Goal: Transaction & Acquisition: Obtain resource

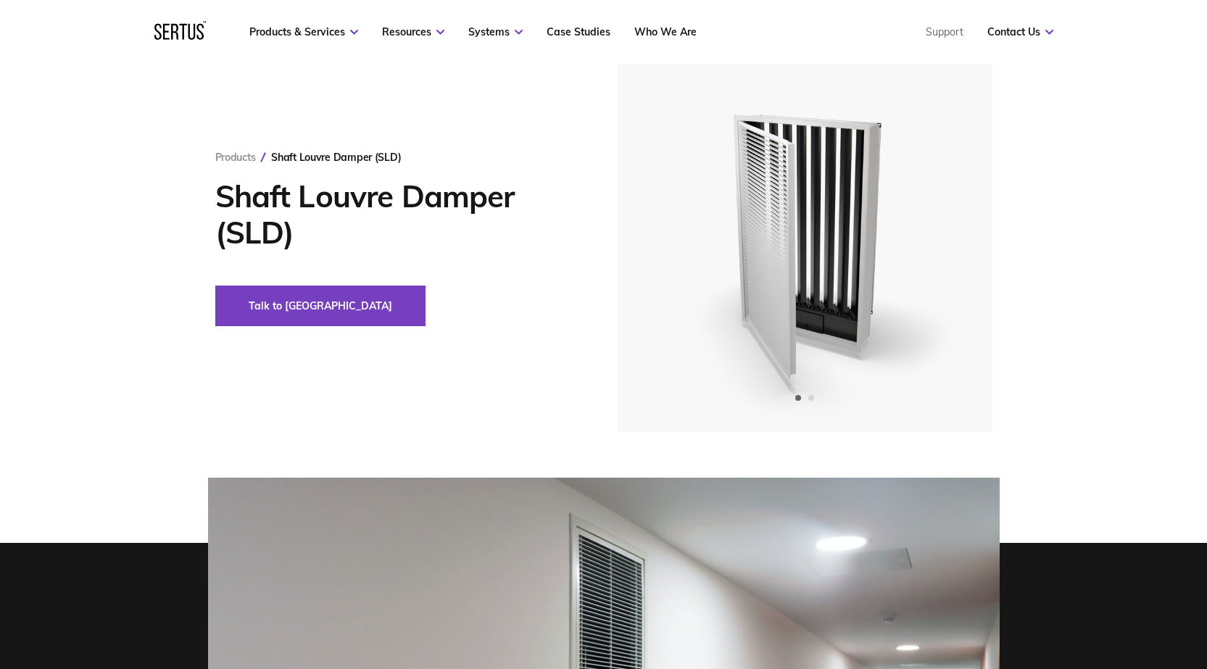
scroll to position [72, 0]
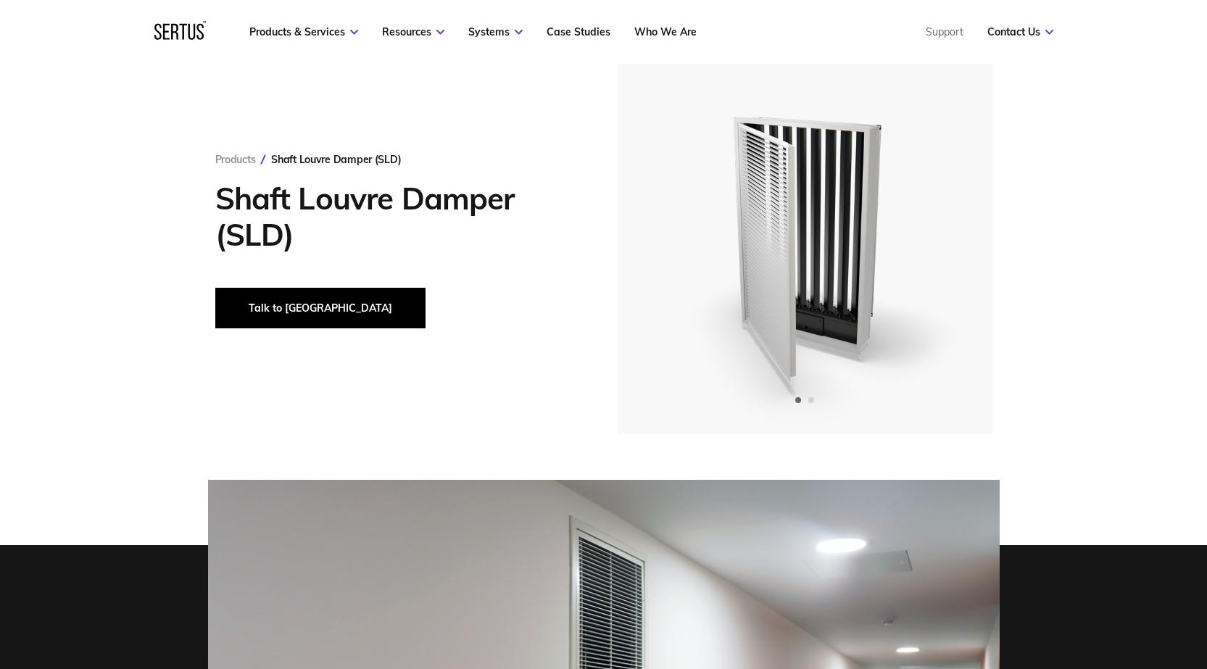
click at [246, 302] on button "Talk to [GEOGRAPHIC_DATA]" at bounding box center [320, 308] width 210 height 41
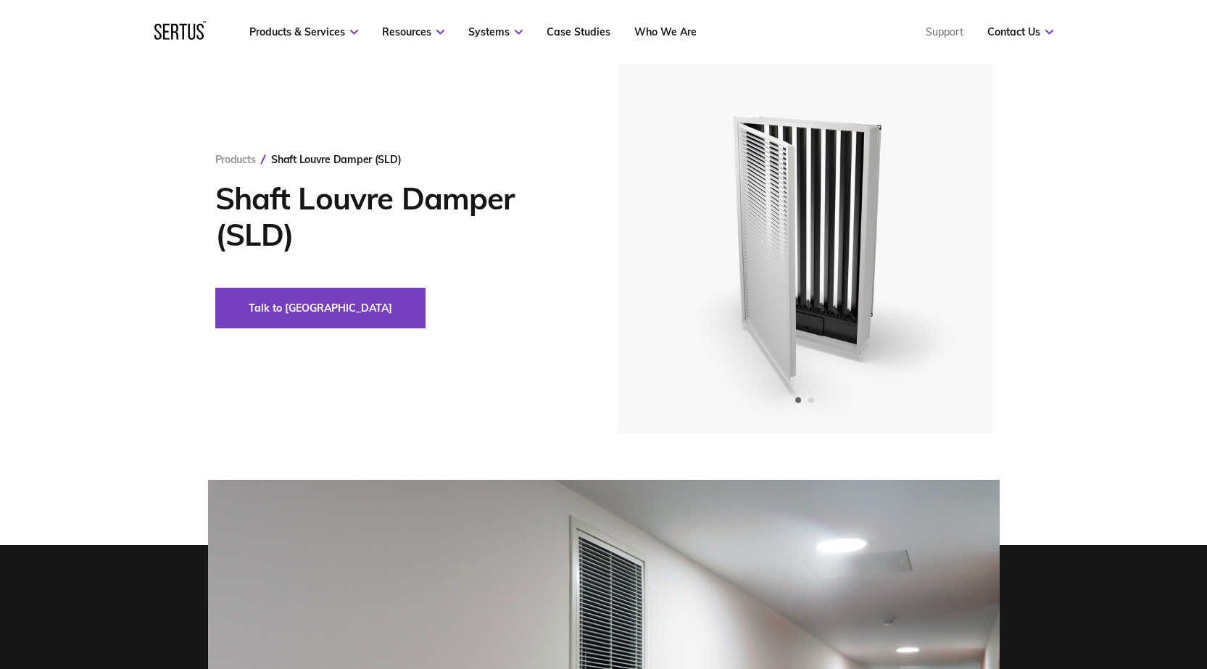
click at [1015, 75] on div "Products Shaft Louvre Damper (SLD) Shaft Louvre Damper (SLD) Talk to us" at bounding box center [603, 240] width 849 height 388
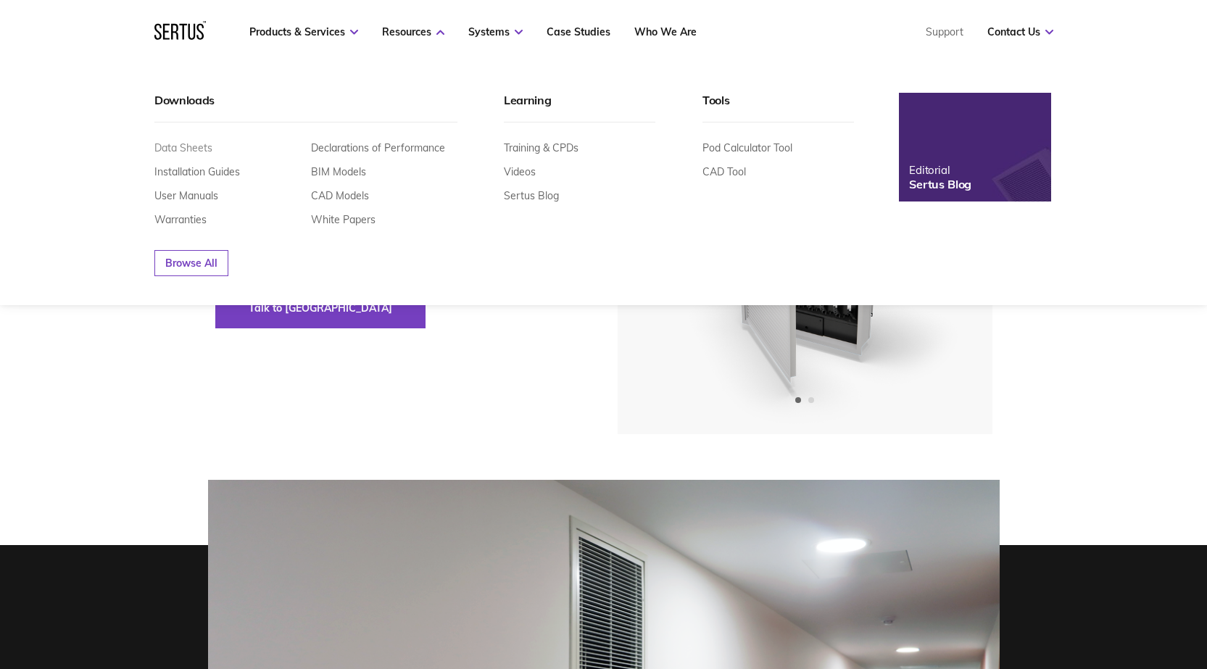
click at [183, 149] on link "Data Sheets" at bounding box center [183, 147] width 58 height 13
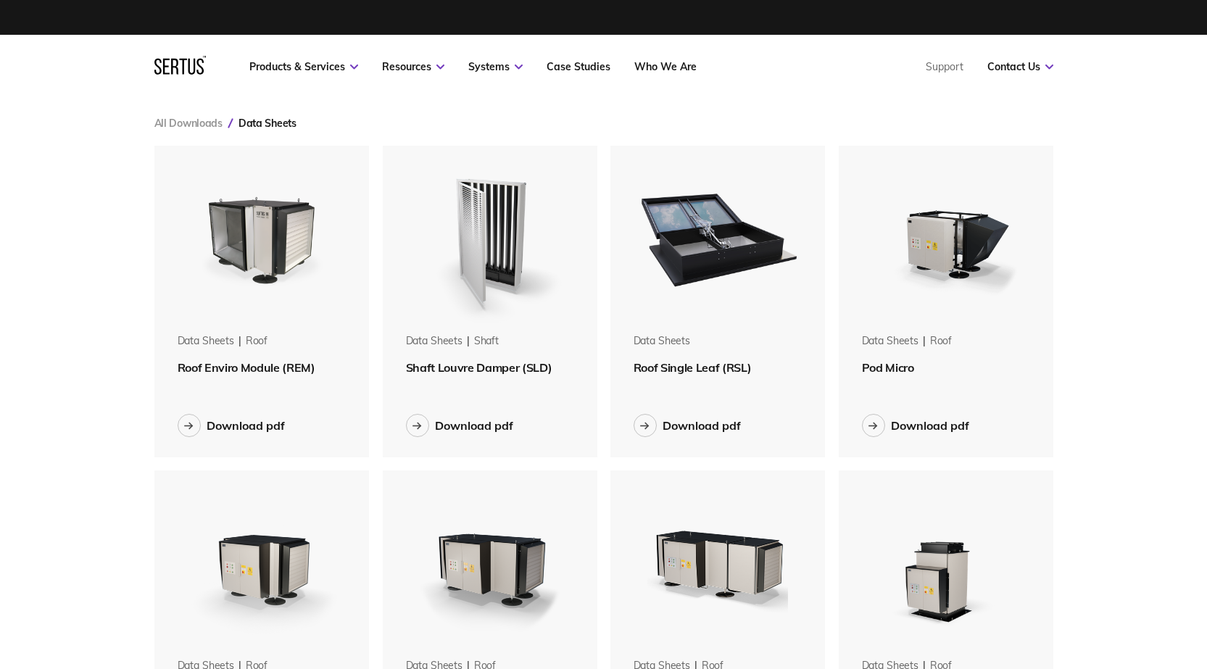
scroll to position [1967, 921]
click at [470, 368] on span "Shaft Louvre Damper (SLD)" at bounding box center [479, 367] width 146 height 14
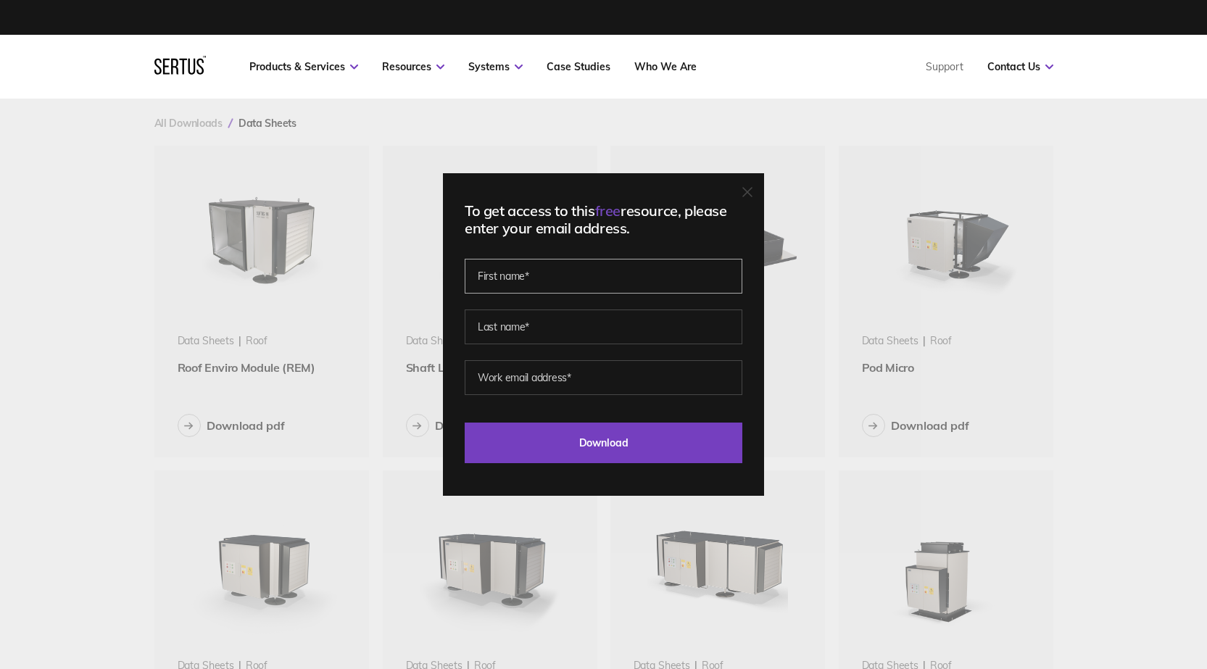
click at [536, 278] on input "text" at bounding box center [604, 276] width 278 height 35
type input "[PERSON_NAME]"
type input "[EMAIL_ADDRESS][DOMAIN_NAME]"
drag, startPoint x: 545, startPoint y: 378, endPoint x: 573, endPoint y: 376, distance: 27.6
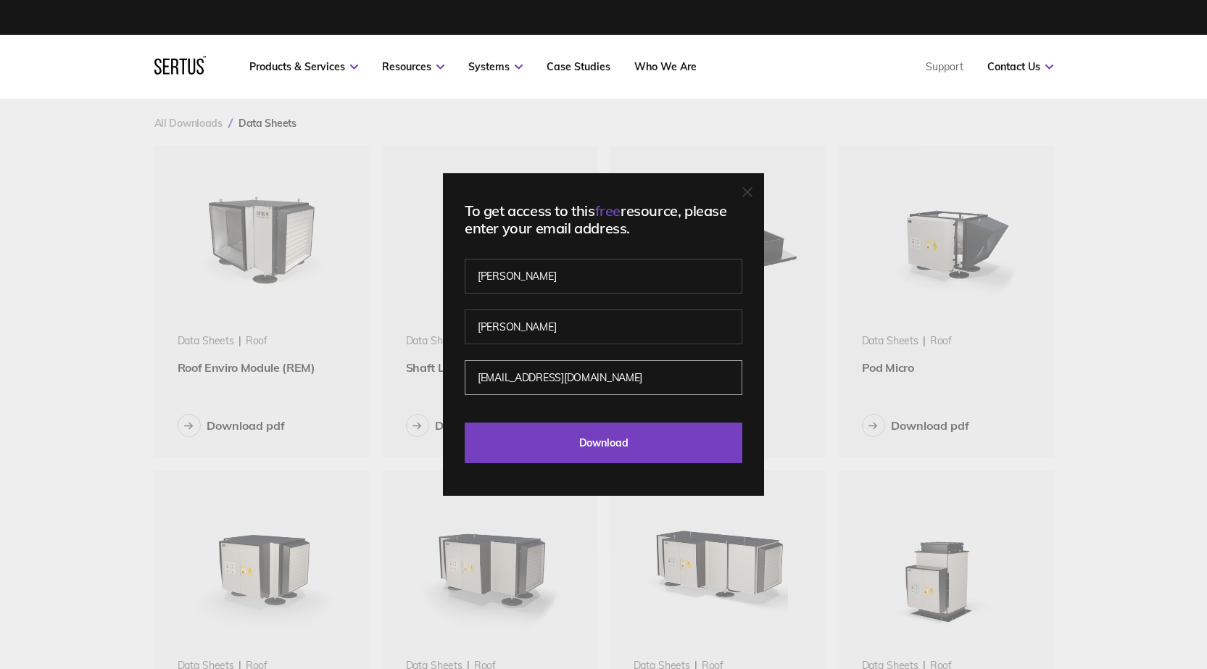
click at [545, 378] on input "[EMAIL_ADDRESS][DOMAIN_NAME]" at bounding box center [604, 377] width 278 height 35
drag, startPoint x: 492, startPoint y: 379, endPoint x: 419, endPoint y: 379, distance: 73.2
click at [420, 380] on div "To get access to this free resource, please enter your email address. [PERSON_N…" at bounding box center [603, 334] width 1207 height 669
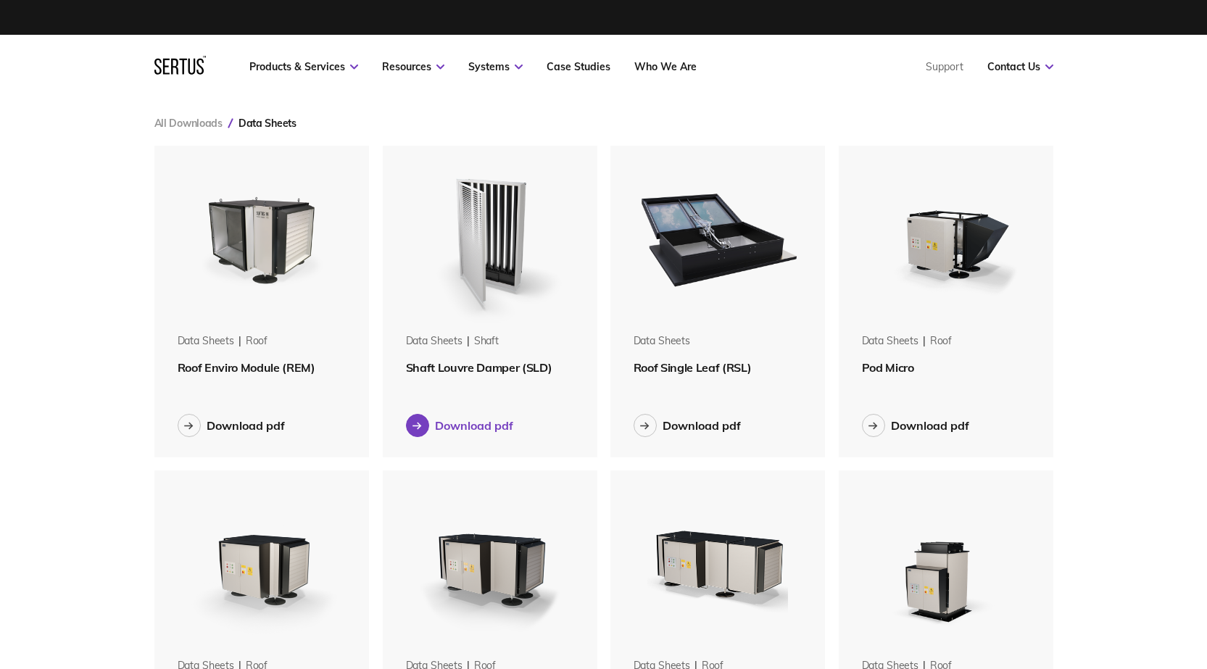
click at [482, 431] on div "Download pdf" at bounding box center [474, 425] width 78 height 14
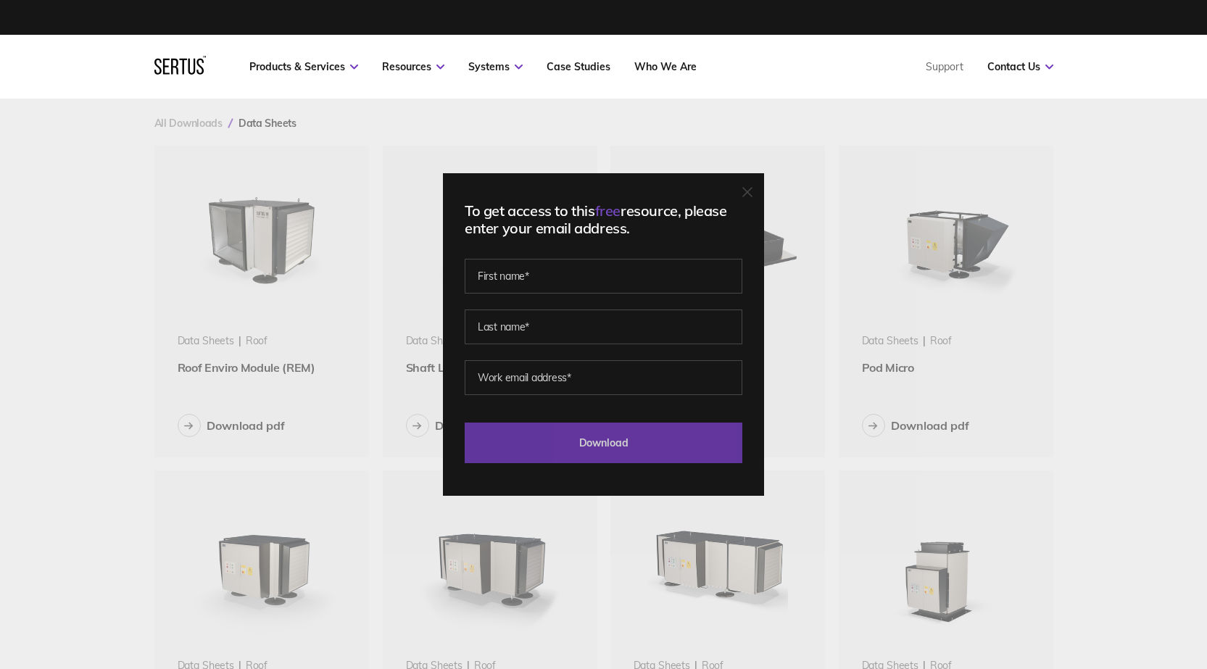
click at [589, 440] on input "Download" at bounding box center [604, 443] width 278 height 41
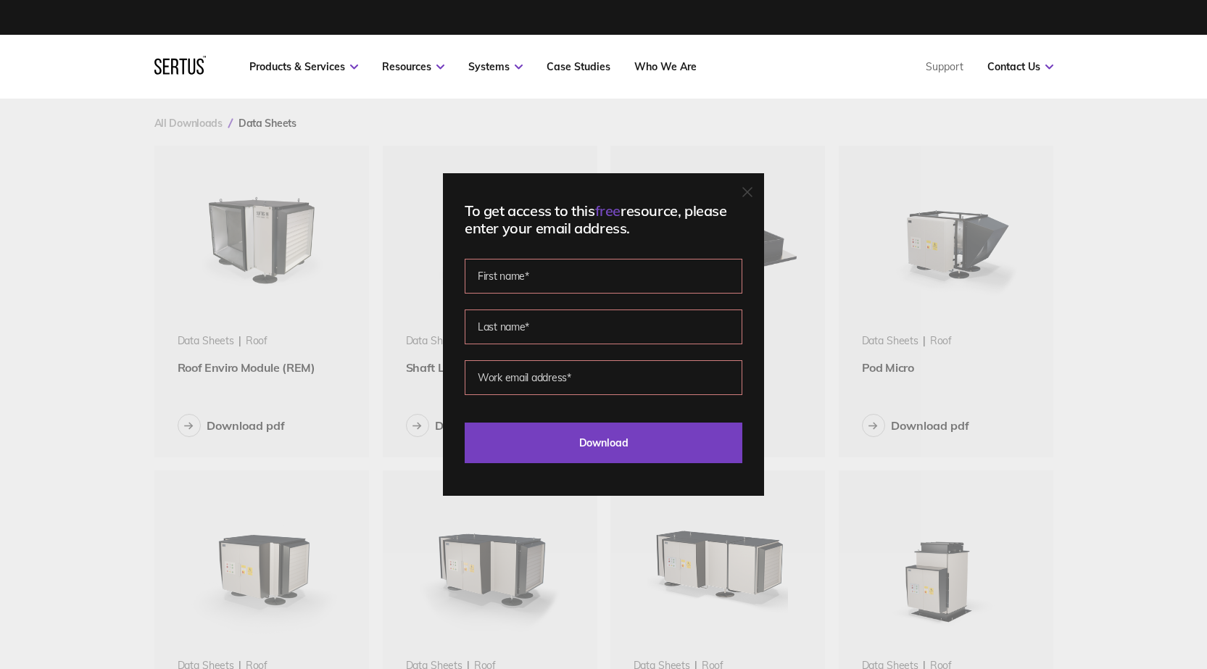
click at [556, 280] on input "text" at bounding box center [604, 276] width 278 height 35
type input "[PERSON_NAME]"
click at [547, 371] on input "[EMAIL_ADDRESS][DOMAIN_NAME]" at bounding box center [604, 377] width 278 height 35
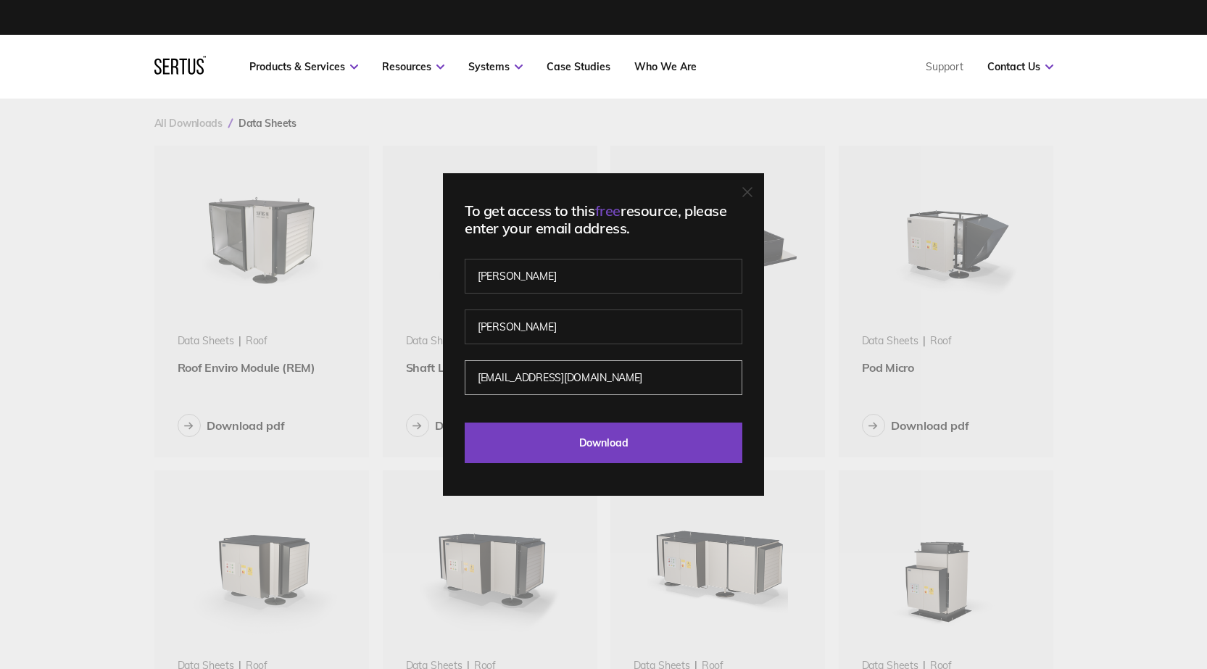
click at [547, 371] on input "[EMAIL_ADDRESS][DOMAIN_NAME]" at bounding box center [604, 377] width 278 height 35
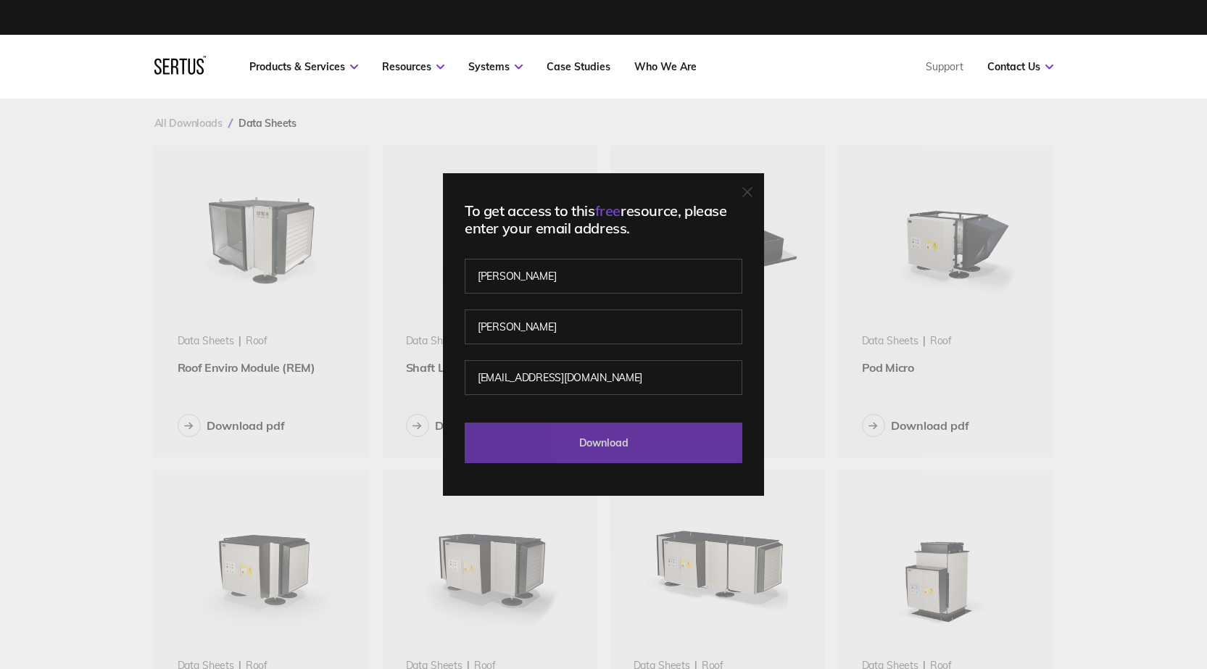
click at [594, 446] on input "Download" at bounding box center [604, 443] width 278 height 41
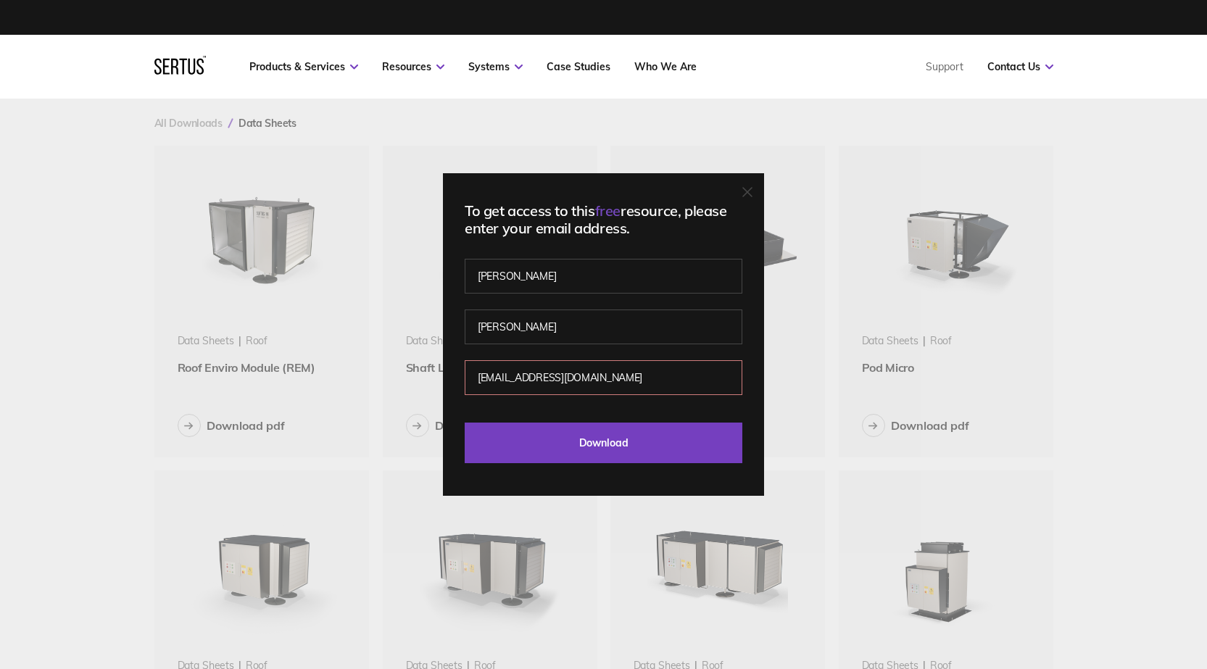
click at [584, 379] on input "[EMAIL_ADDRESS][DOMAIN_NAME]" at bounding box center [604, 377] width 278 height 35
click at [612, 371] on input "[EMAIL_ADDRESS][DOMAIN_NAME]" at bounding box center [604, 377] width 278 height 35
click at [755, 336] on div "To get access to this free resource, please enter your email address. [PERSON_N…" at bounding box center [603, 334] width 321 height 323
click at [544, 380] on input "[EMAIL_ADDRESS][DOMAIN_NAME]" at bounding box center [604, 377] width 278 height 35
drag, startPoint x: 533, startPoint y: 377, endPoint x: 573, endPoint y: 375, distance: 40.6
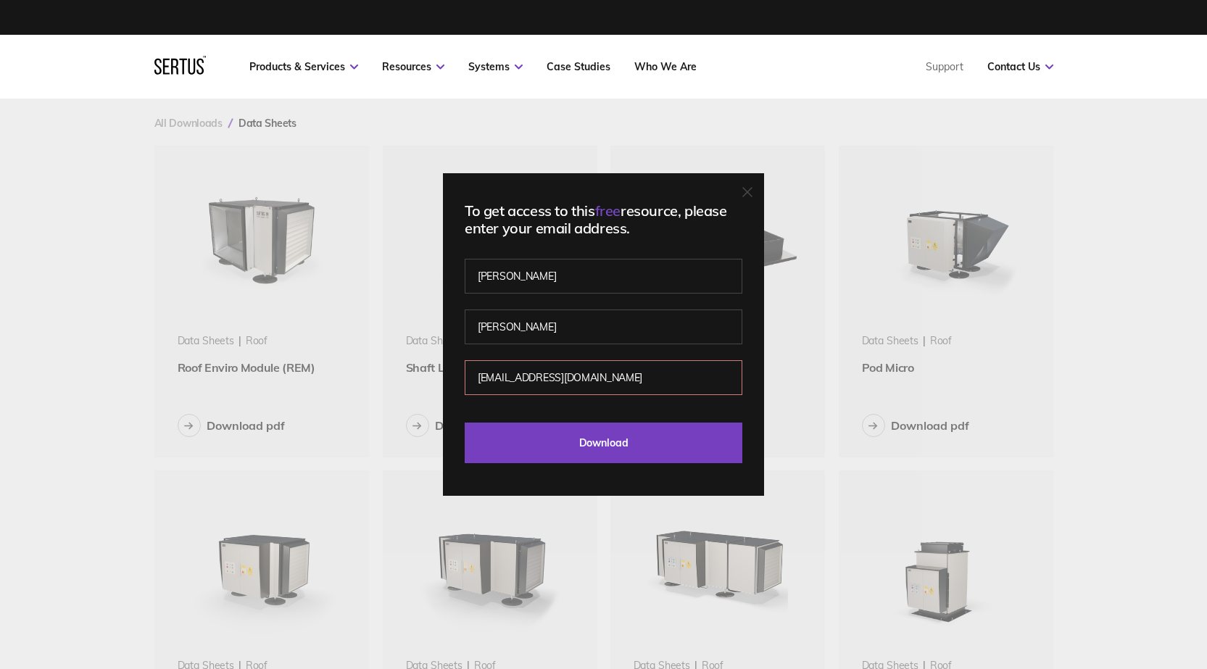
click at [573, 375] on input "[EMAIL_ADDRESS][DOMAIN_NAME]" at bounding box center [604, 377] width 278 height 35
click at [658, 405] on div "[EMAIL_ADDRESS][DOMAIN_NAME] Please enter a valid email address." at bounding box center [604, 392] width 278 height 51
click at [561, 391] on input "[EMAIL_ADDRESS][DOMAIN_NAME]" at bounding box center [604, 377] width 278 height 35
drag, startPoint x: 548, startPoint y: 377, endPoint x: 533, endPoint y: 377, distance: 15.2
click at [533, 377] on input "[EMAIL_ADDRESS][DOMAIN_NAME]" at bounding box center [604, 377] width 278 height 35
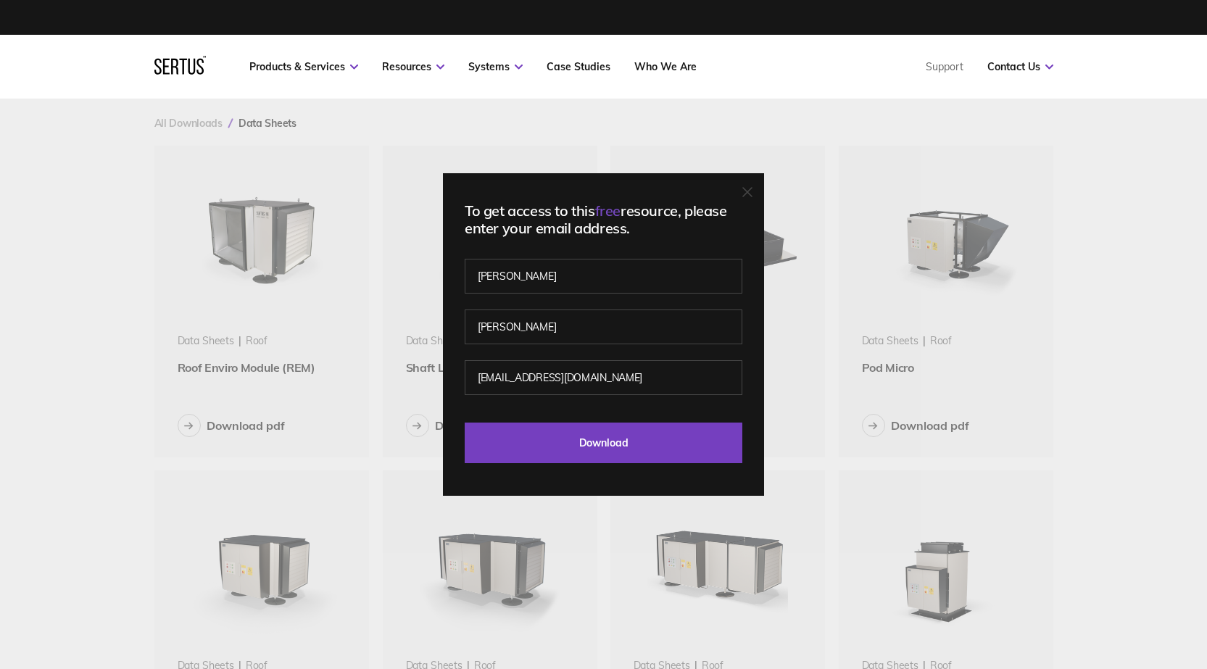
click at [594, 236] on div "To get access to this free resource, please enter your email address. [PERSON_N…" at bounding box center [603, 334] width 321 height 323
click at [534, 381] on input "[EMAIL_ADDRESS][DOMAIN_NAME]" at bounding box center [604, 377] width 278 height 35
type input "@.[GEOGRAPHIC_DATA]"
drag, startPoint x: 539, startPoint y: 330, endPoint x: 423, endPoint y: 329, distance: 116.0
click at [423, 329] on div "To get access to this free resource, please enter your email address. [PERSON_N…" at bounding box center [603, 334] width 1207 height 669
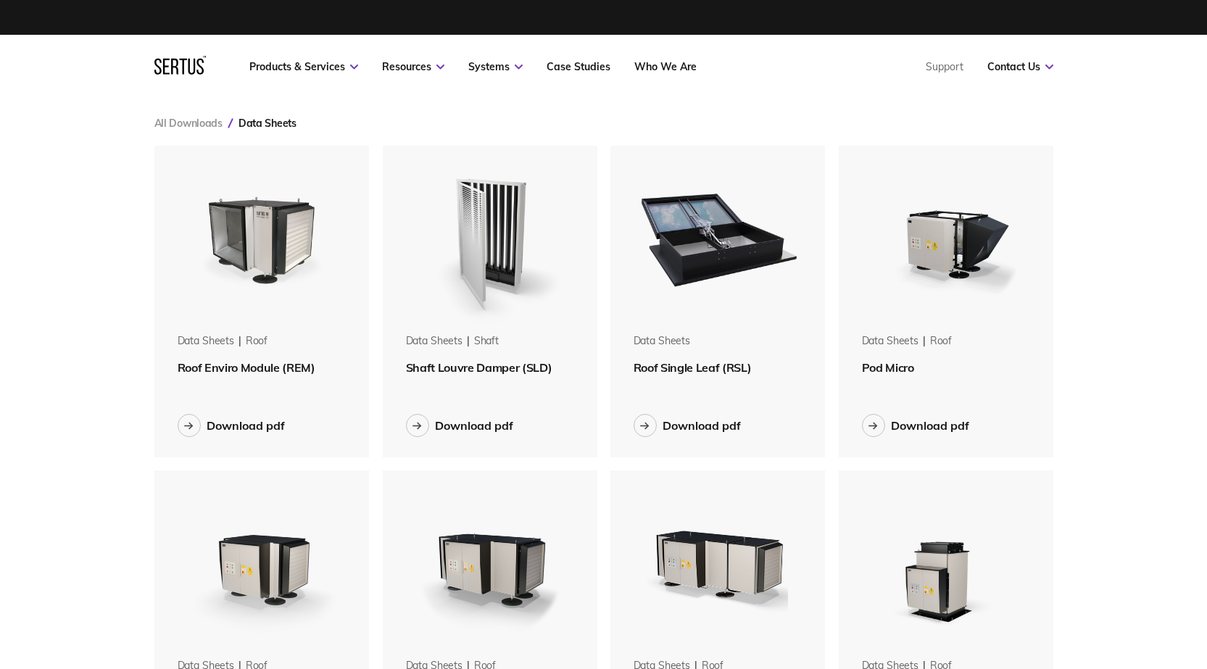
click at [494, 358] on div "Data Sheets shaft" at bounding box center [490, 347] width 169 height 26
click at [494, 362] on span "Shaft Louvre Damper (SLD)" at bounding box center [479, 367] width 146 height 14
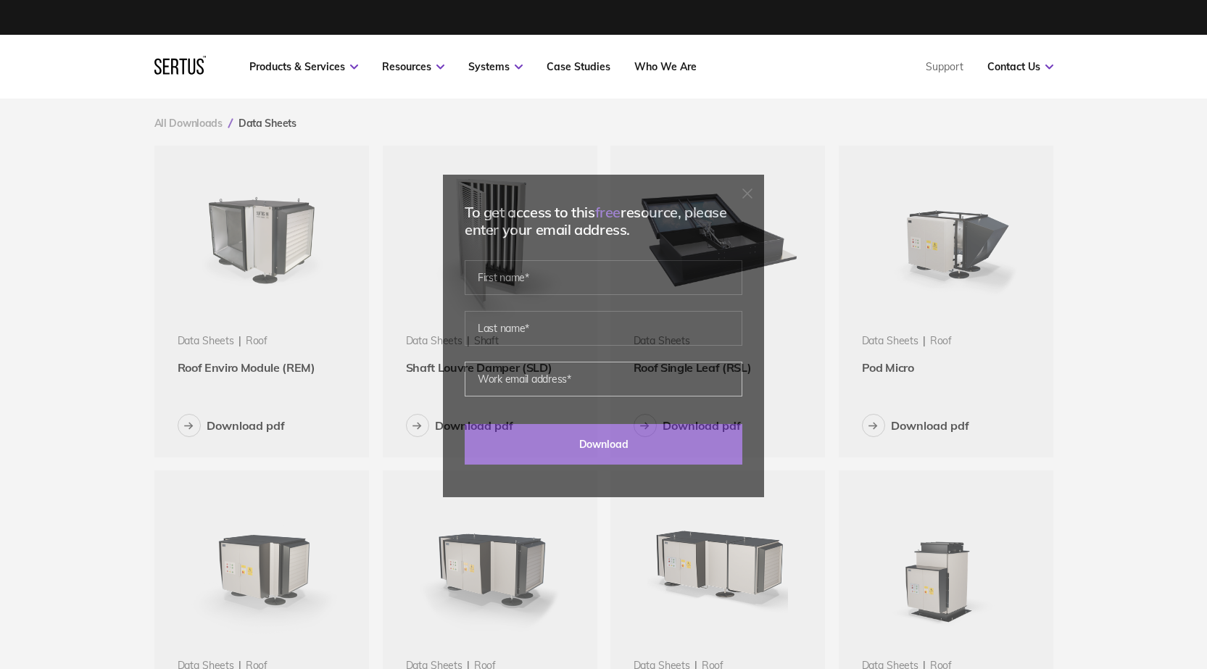
click at [494, 367] on input "email" at bounding box center [604, 379] width 278 height 35
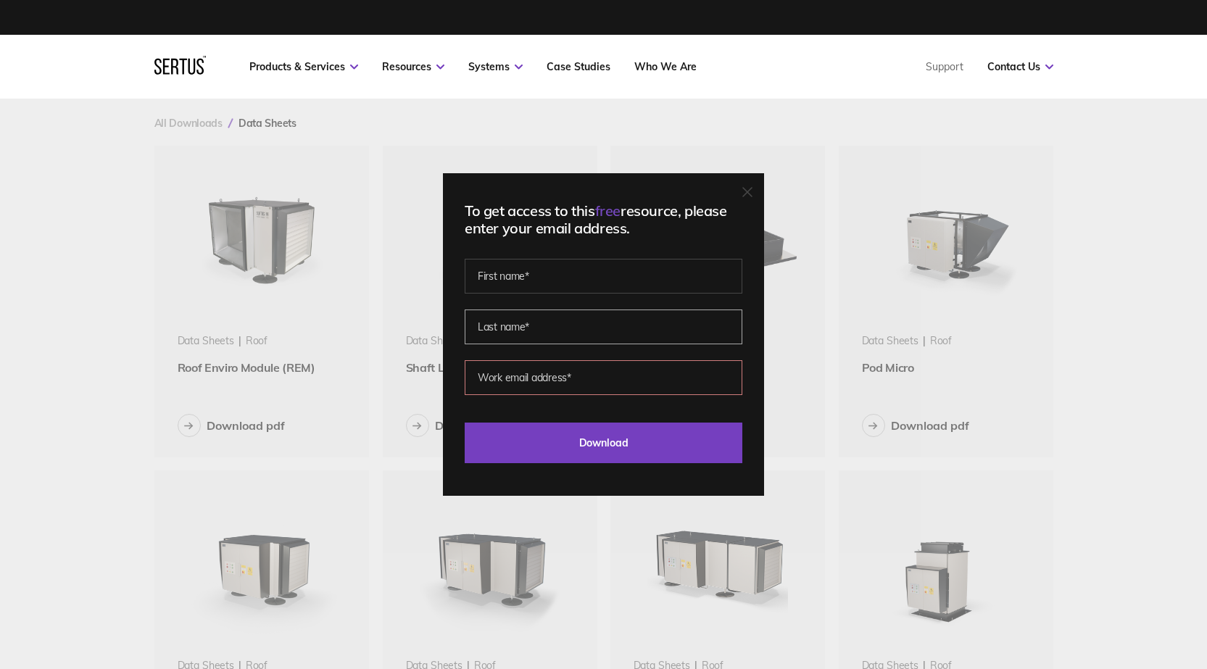
click at [579, 315] on input "text" at bounding box center [604, 326] width 278 height 35
click at [553, 283] on input "text" at bounding box center [604, 276] width 278 height 35
type input "[PERSON_NAME]"
type input "[EMAIL_ADDRESS][DOMAIN_NAME]"
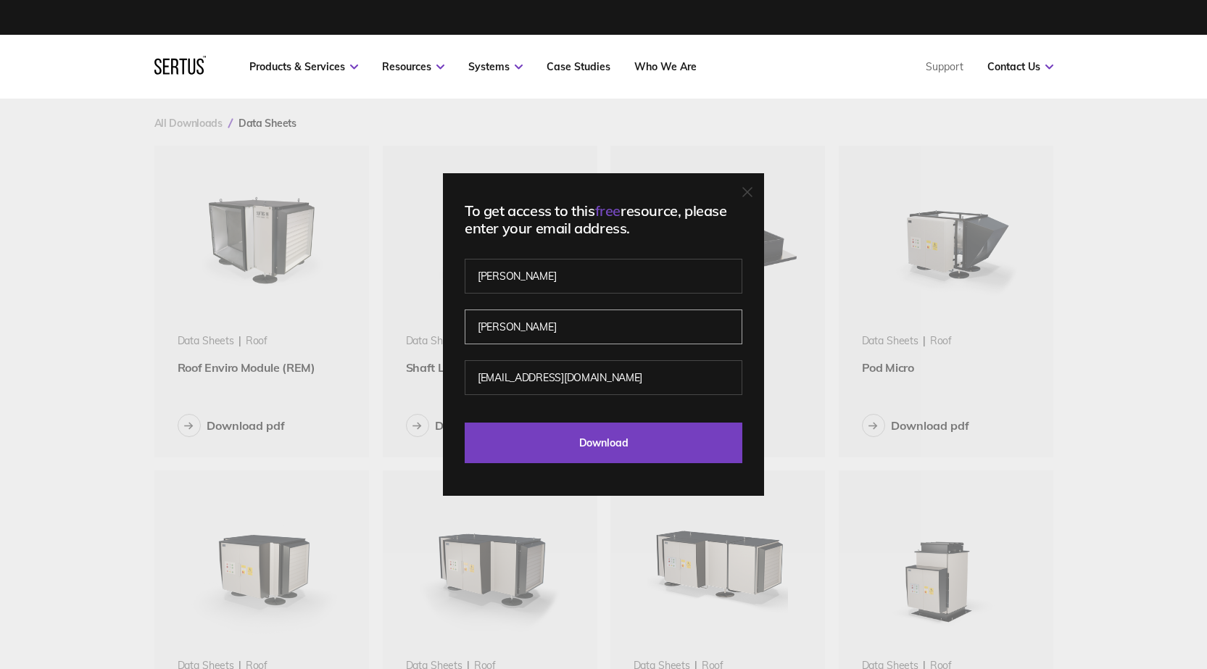
drag, startPoint x: 517, startPoint y: 322, endPoint x: 439, endPoint y: 317, distance: 77.7
click at [439, 317] on div "To get access to this free resource, please enter your email address. [PERSON_N…" at bounding box center [603, 334] width 1207 height 669
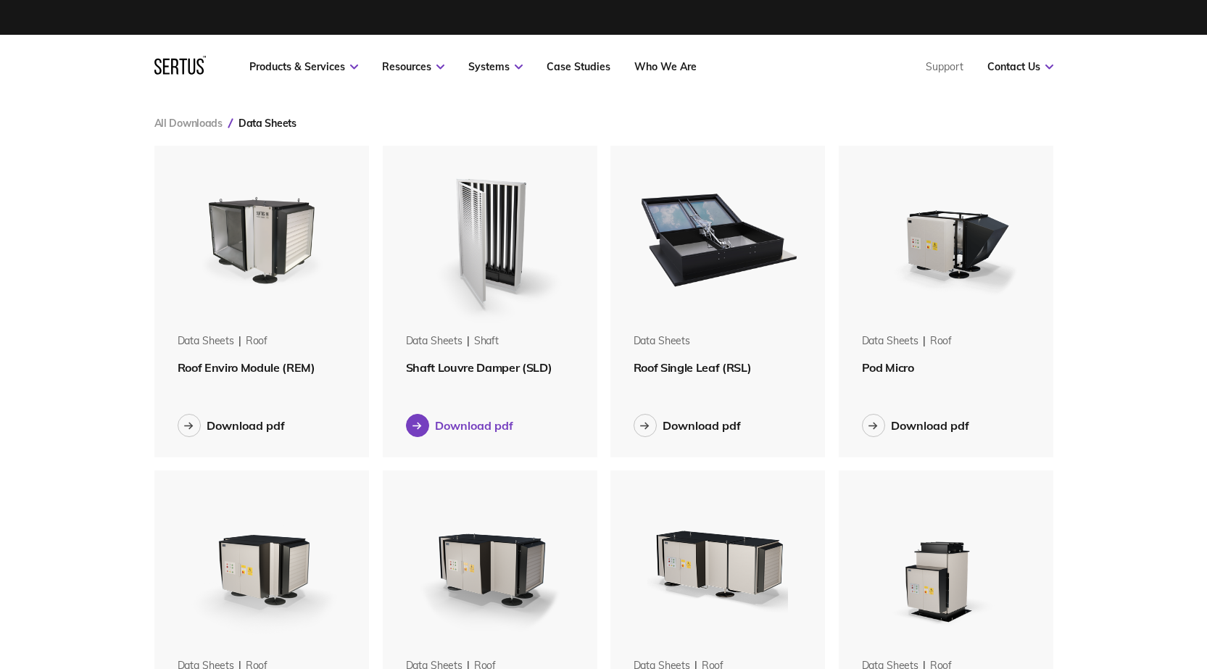
click at [489, 423] on div "Download pdf" at bounding box center [474, 425] width 78 height 14
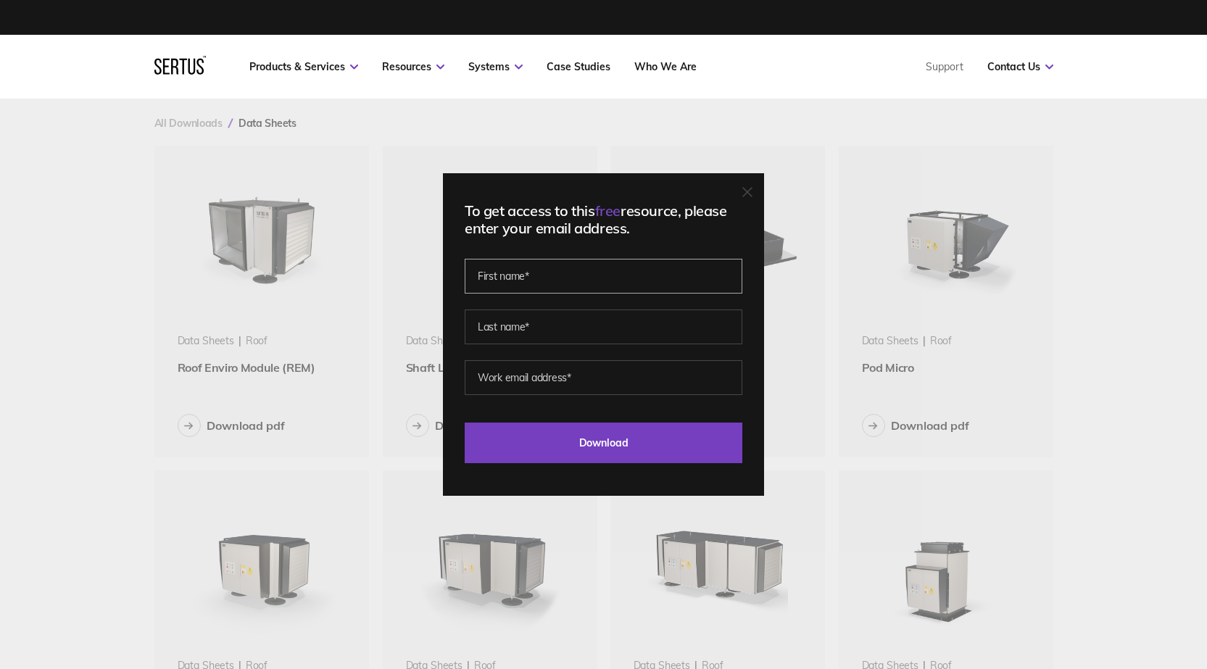
click at [525, 290] on input "text" at bounding box center [604, 276] width 278 height 35
type input "[PERSON_NAME]"
click at [521, 370] on input "[EMAIL_ADDRESS][DOMAIN_NAME]" at bounding box center [604, 377] width 278 height 35
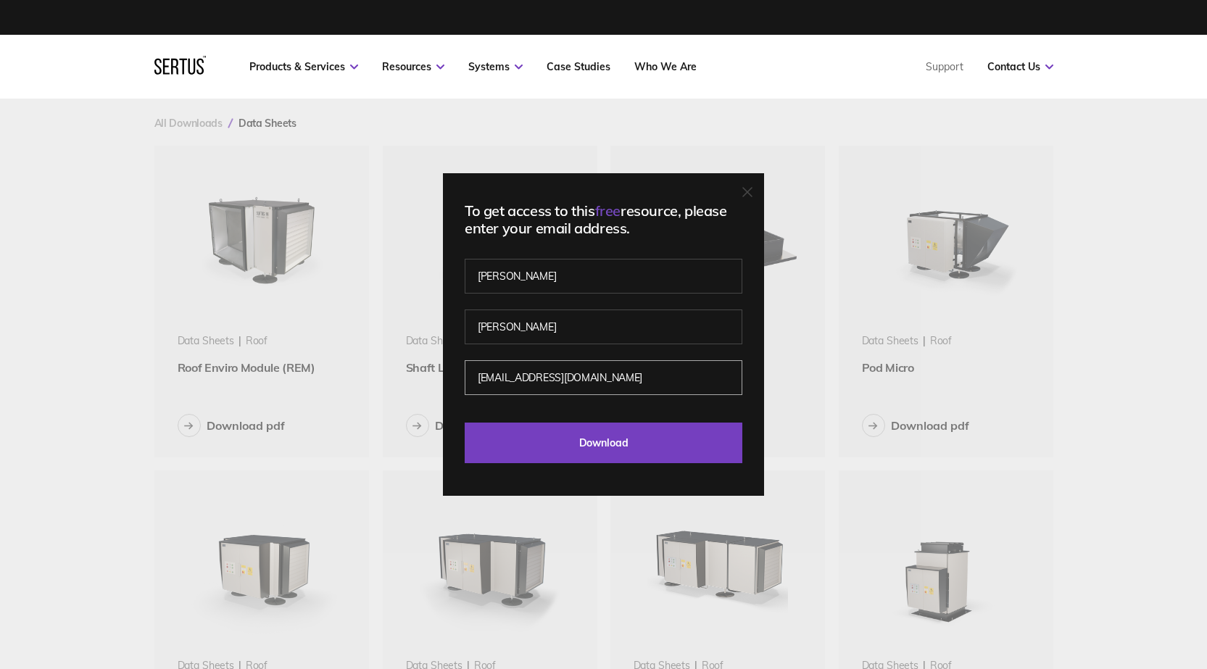
click at [521, 370] on input "[EMAIL_ADDRESS][DOMAIN_NAME]" at bounding box center [604, 377] width 278 height 35
click at [532, 374] on input "[EMAIL_ADDRESS][DOMAIN_NAME]" at bounding box center [604, 377] width 278 height 35
click at [545, 373] on input "[EMAIL_ADDRESS][DOMAIN_NAME]" at bounding box center [604, 377] width 278 height 35
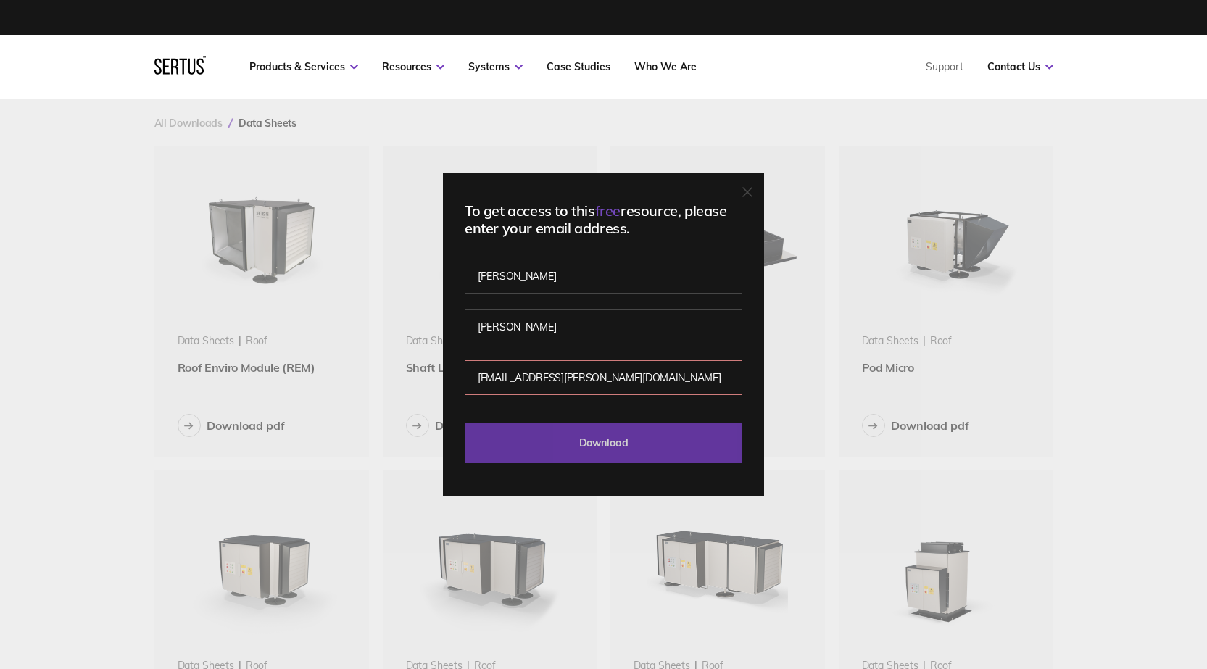
type input "[EMAIL_ADDRESS][PERSON_NAME][DOMAIN_NAME]"
click at [607, 437] on input "Download" at bounding box center [604, 443] width 278 height 41
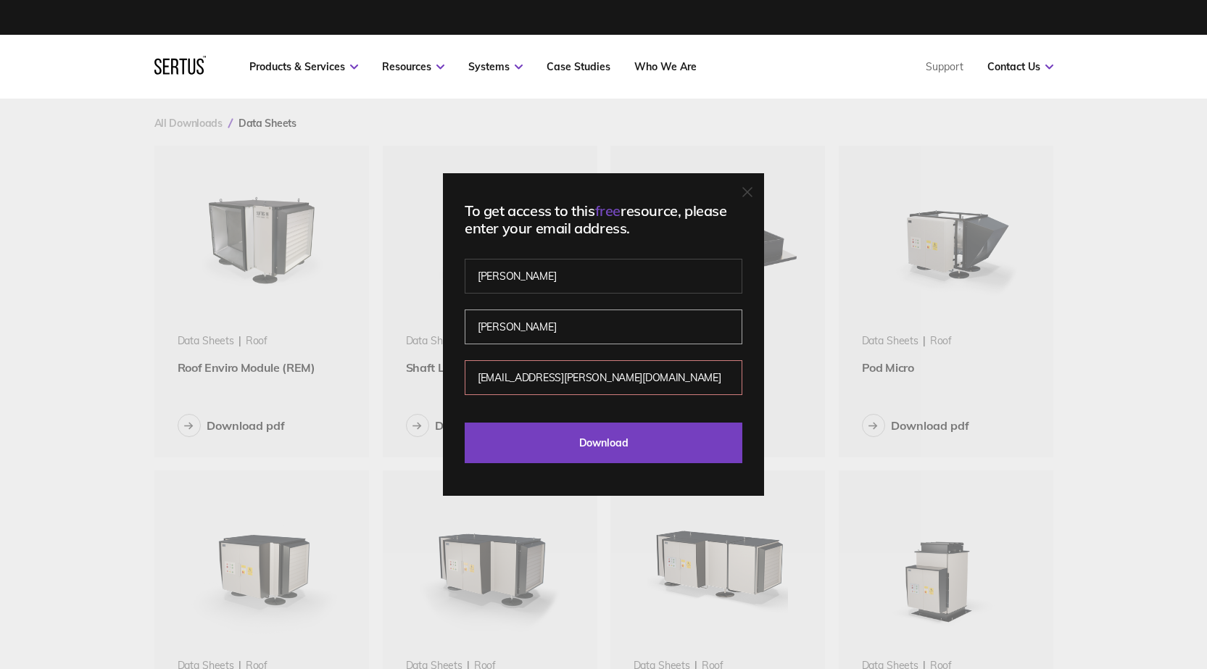
click at [631, 324] on input "[PERSON_NAME]" at bounding box center [604, 326] width 278 height 35
click at [633, 279] on input "[PERSON_NAME]" at bounding box center [604, 276] width 278 height 35
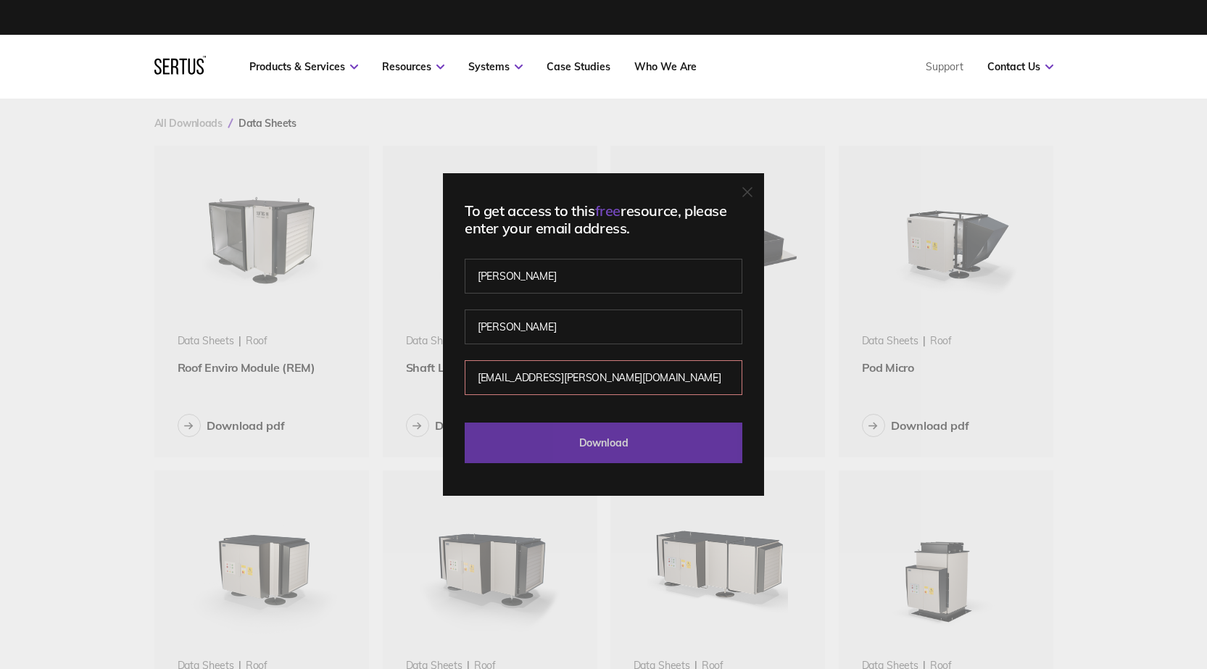
click at [655, 431] on input "Download" at bounding box center [604, 443] width 278 height 41
click at [649, 443] on input "Download" at bounding box center [604, 443] width 278 height 41
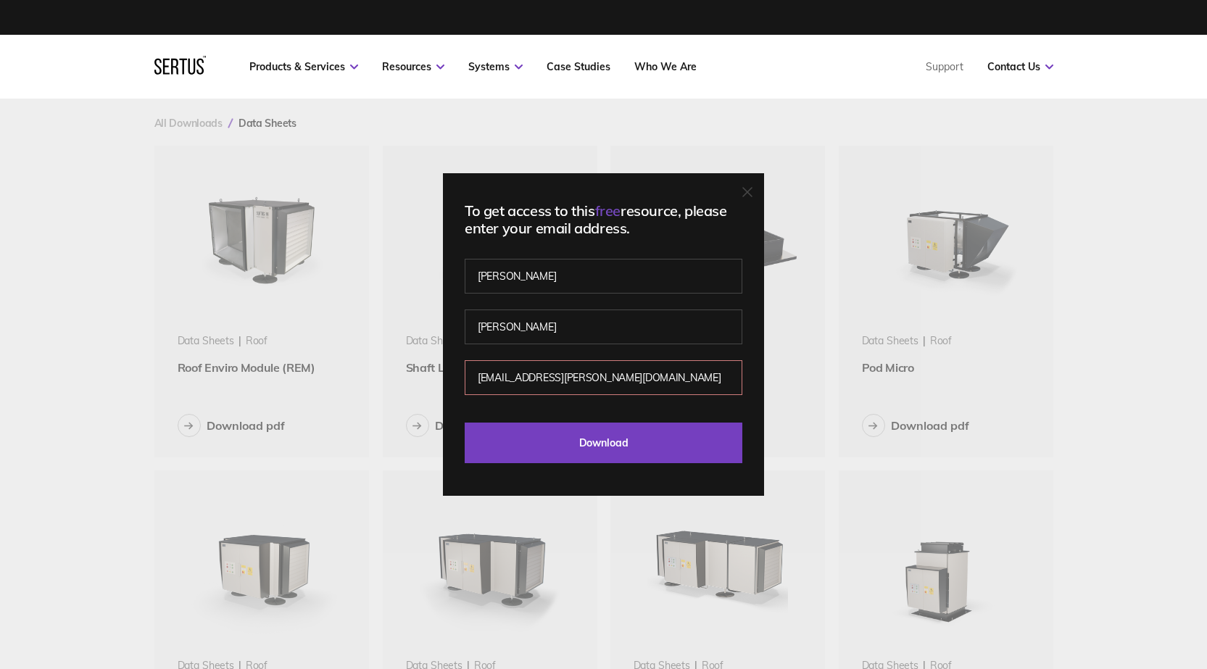
click at [742, 196] on div "To get access to this free resource, please enter your email address. [PERSON_N…" at bounding box center [603, 334] width 321 height 323
click at [743, 196] on div "To get access to this free resource, please enter your email address. [PERSON_N…" at bounding box center [603, 334] width 321 height 323
click at [748, 194] on icon at bounding box center [747, 192] width 10 height 10
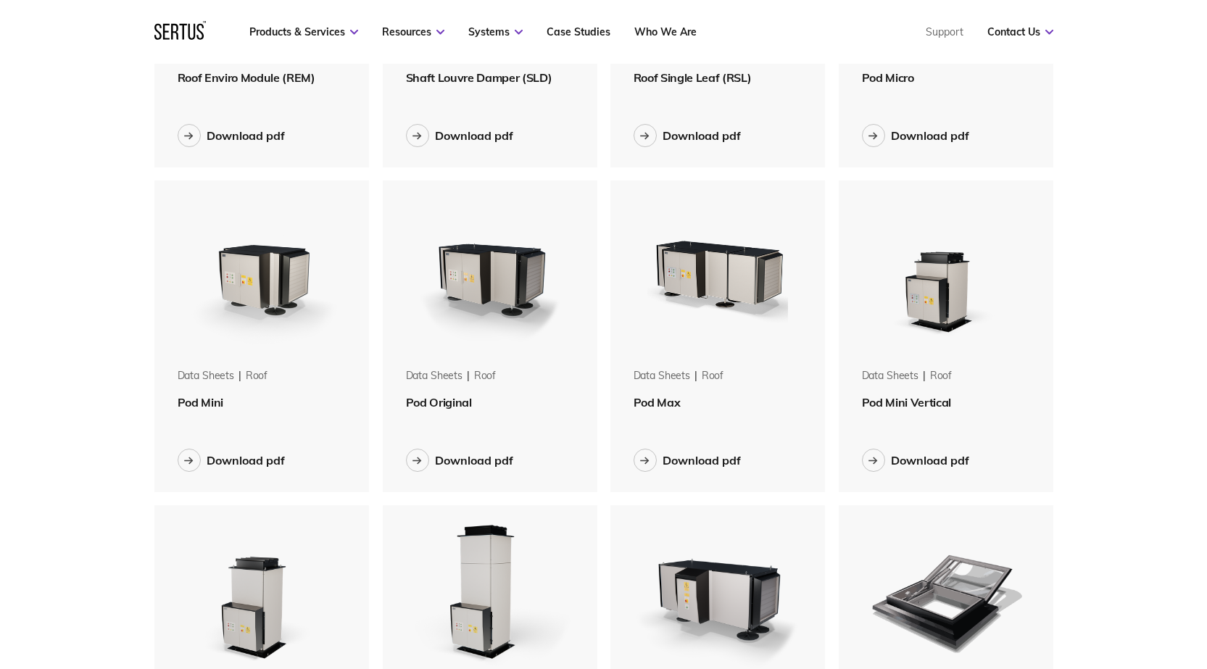
scroll to position [0, 0]
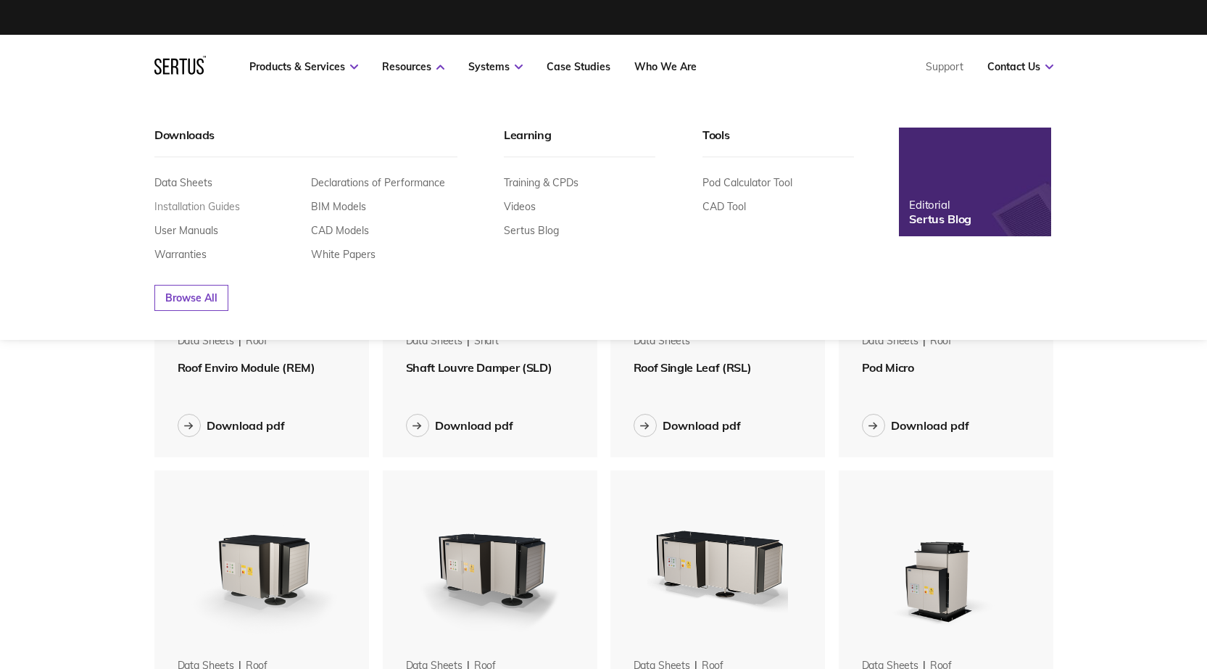
click at [186, 211] on link "Installation Guides" at bounding box center [197, 206] width 86 height 13
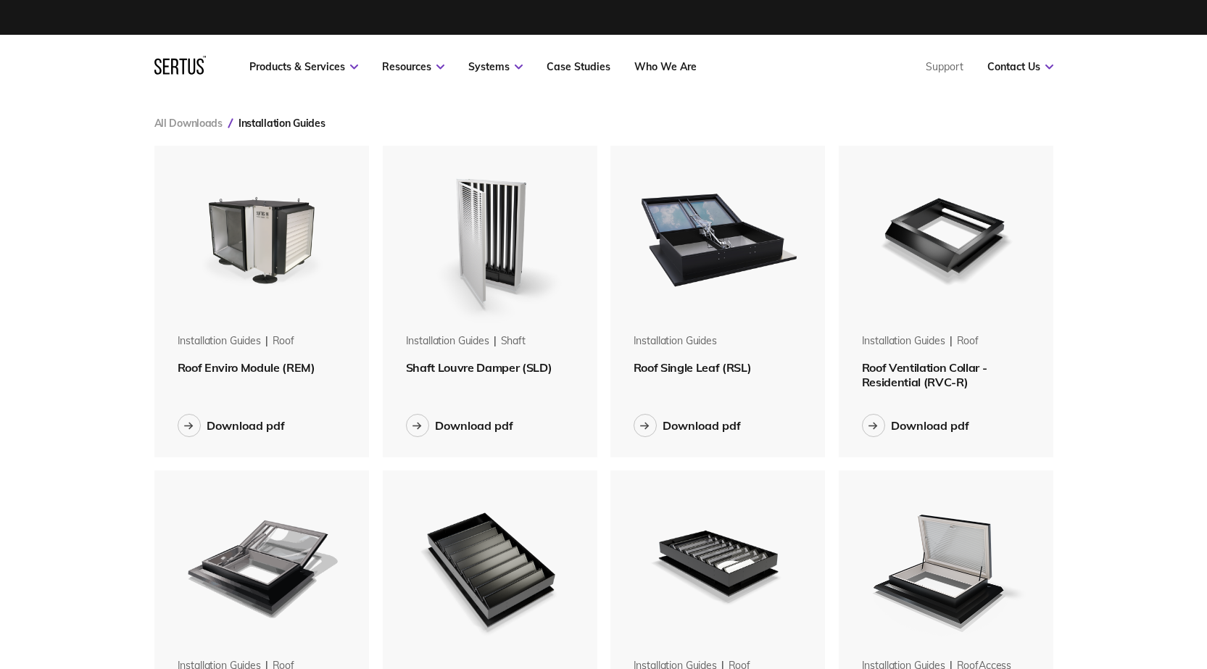
scroll to position [1308, 921]
click at [491, 431] on div "Download pdf" at bounding box center [474, 425] width 78 height 14
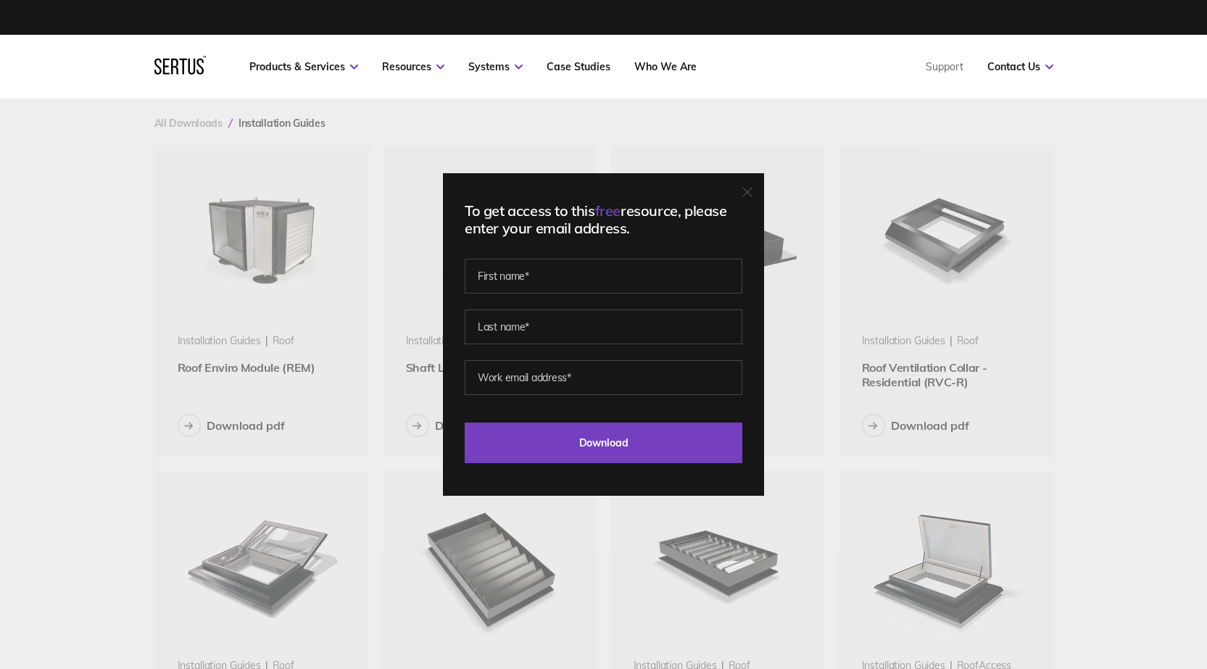
click at [392, 351] on div "To get access to this free resource, please enter your email address. Last Down…" at bounding box center [603, 334] width 1207 height 669
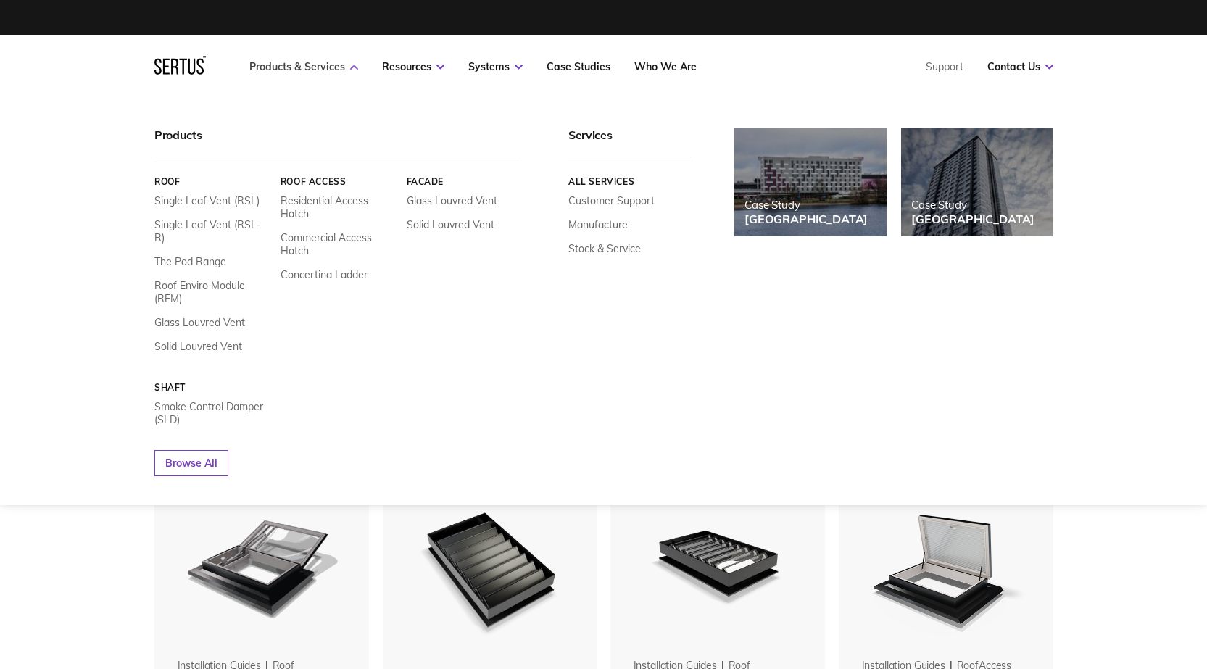
click at [293, 68] on link "Products & Services" at bounding box center [303, 66] width 109 height 13
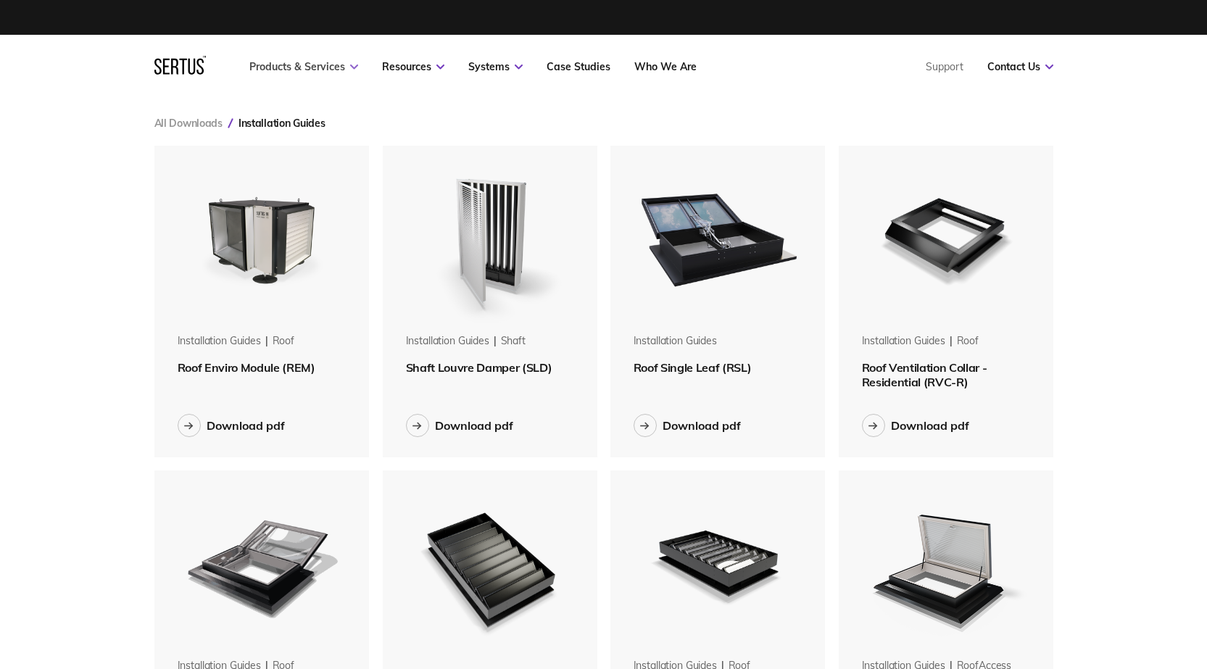
click at [296, 68] on link "Products & Services" at bounding box center [303, 66] width 109 height 13
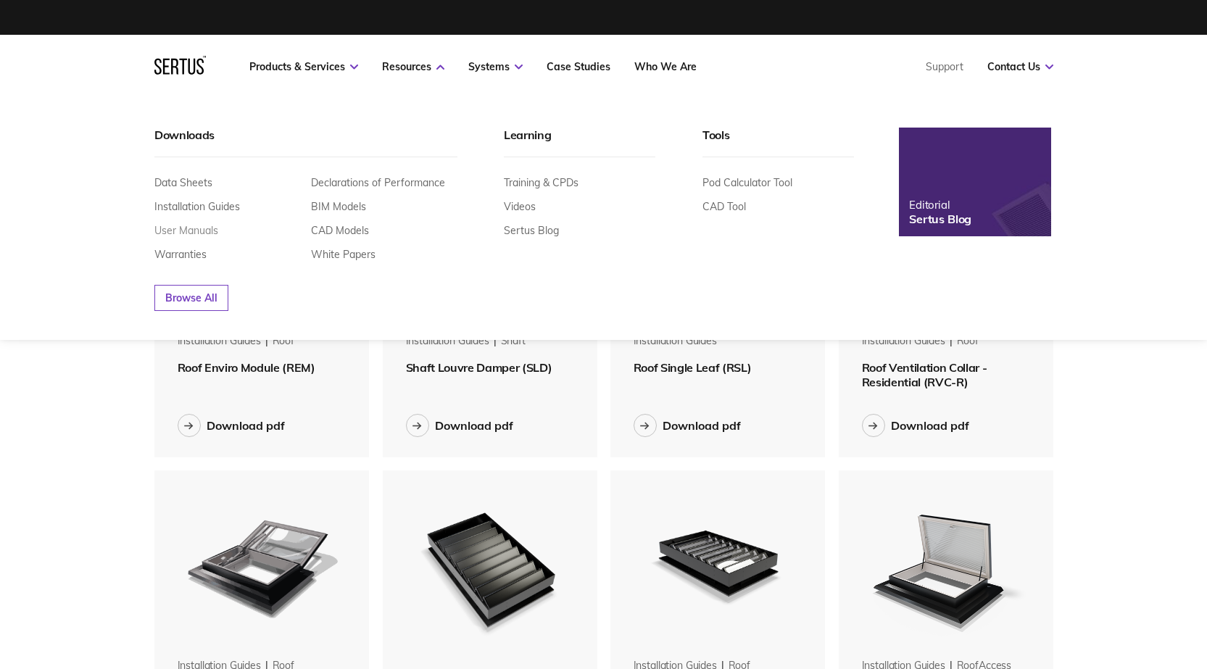
click at [216, 229] on link "User Manuals" at bounding box center [186, 230] width 64 height 13
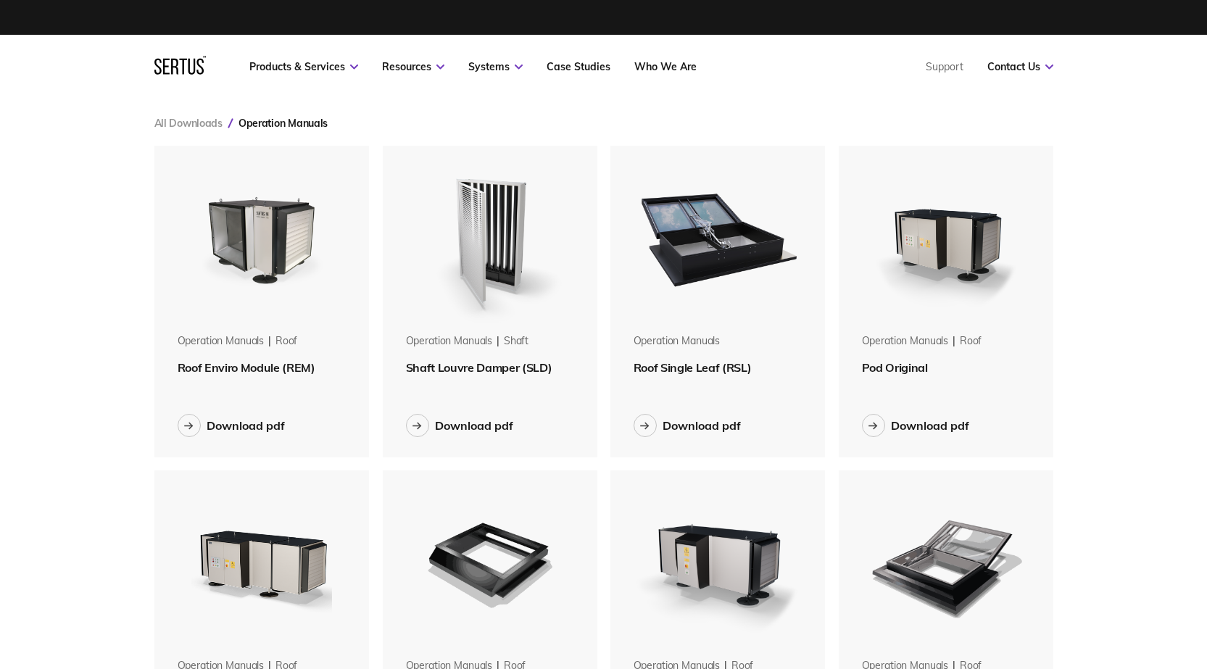
scroll to position [1308, 921]
click at [454, 369] on span "Shaft Louvre Damper (SLD)" at bounding box center [479, 367] width 146 height 14
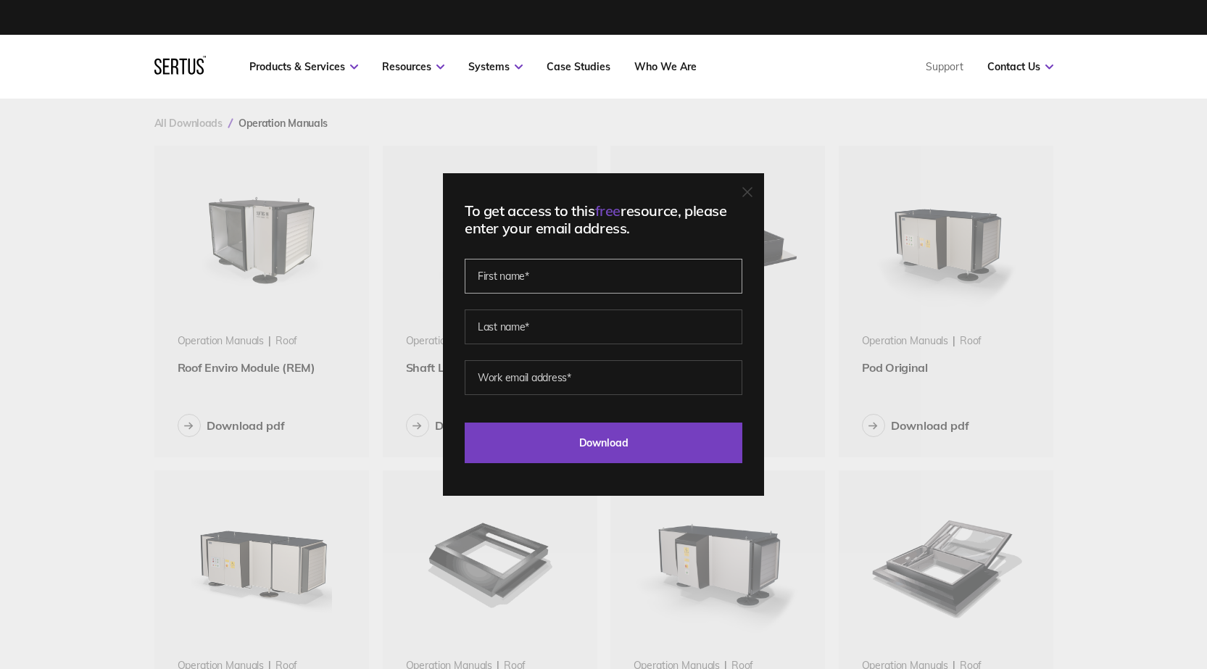
click at [528, 277] on input "text" at bounding box center [604, 276] width 278 height 35
type input "[PERSON_NAME]"
drag, startPoint x: 530, startPoint y: 375, endPoint x: 538, endPoint y: 379, distance: 9.1
click at [530, 375] on input "[EMAIL_ADDRESS][DOMAIN_NAME]" at bounding box center [604, 377] width 278 height 35
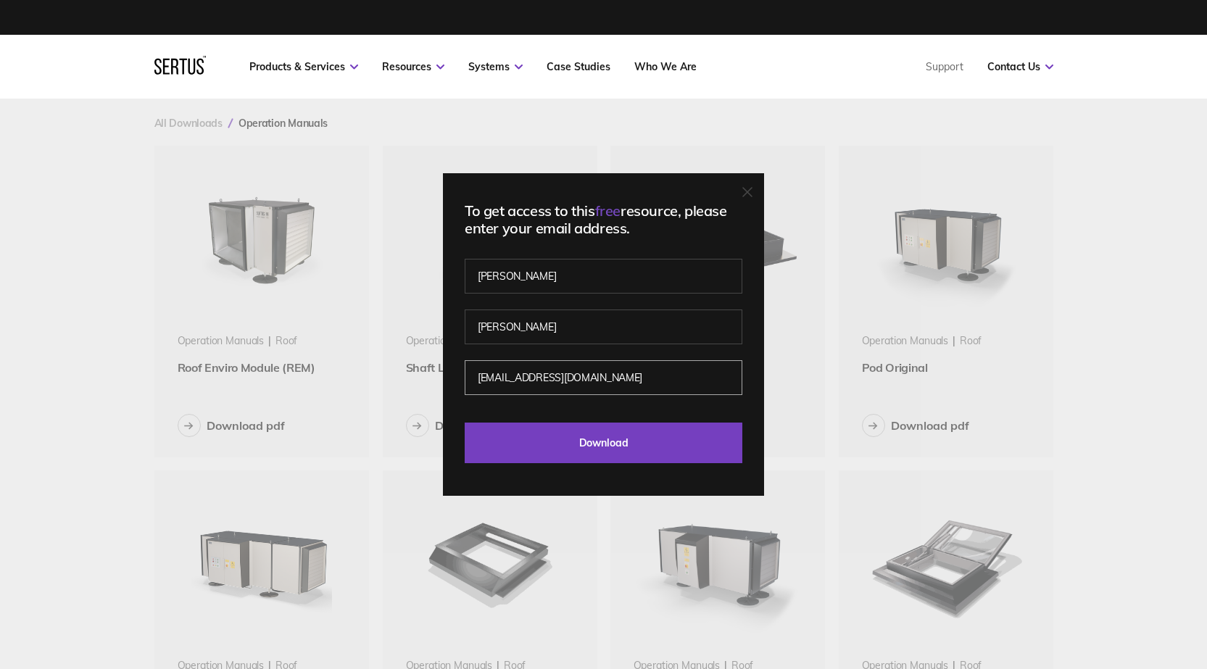
click at [547, 379] on input "[EMAIL_ADDRESS][DOMAIN_NAME]" at bounding box center [604, 377] width 278 height 35
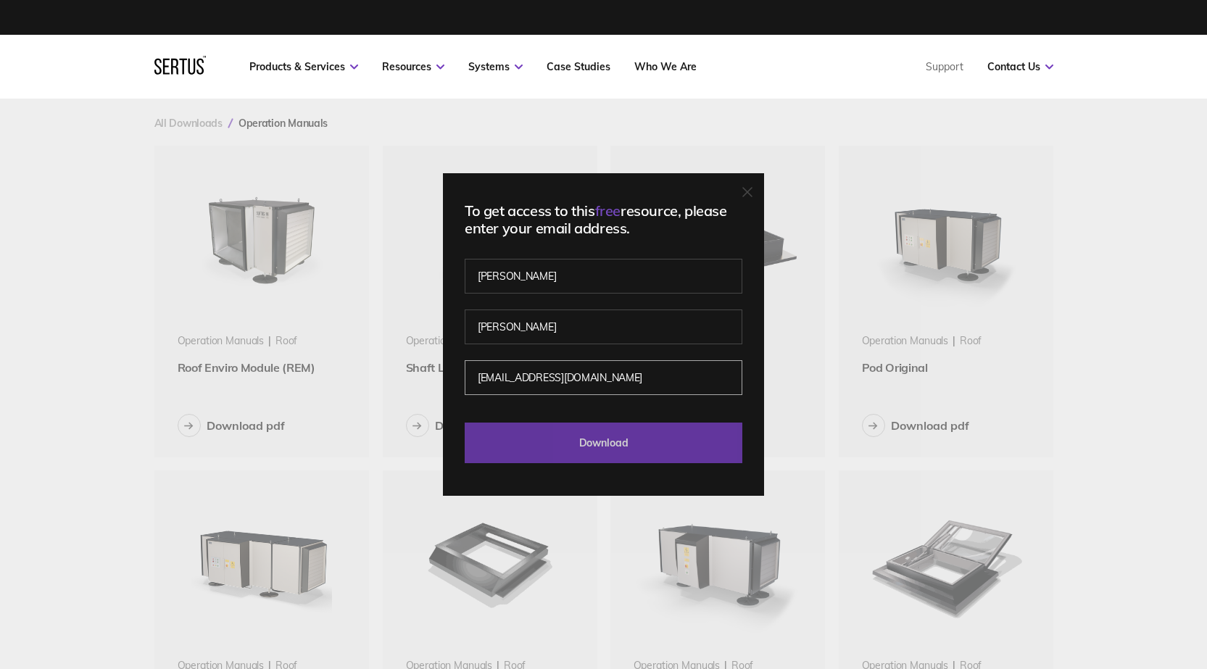
type input "[EMAIL_ADDRESS][DOMAIN_NAME]"
click at [587, 445] on input "Download" at bounding box center [604, 443] width 278 height 41
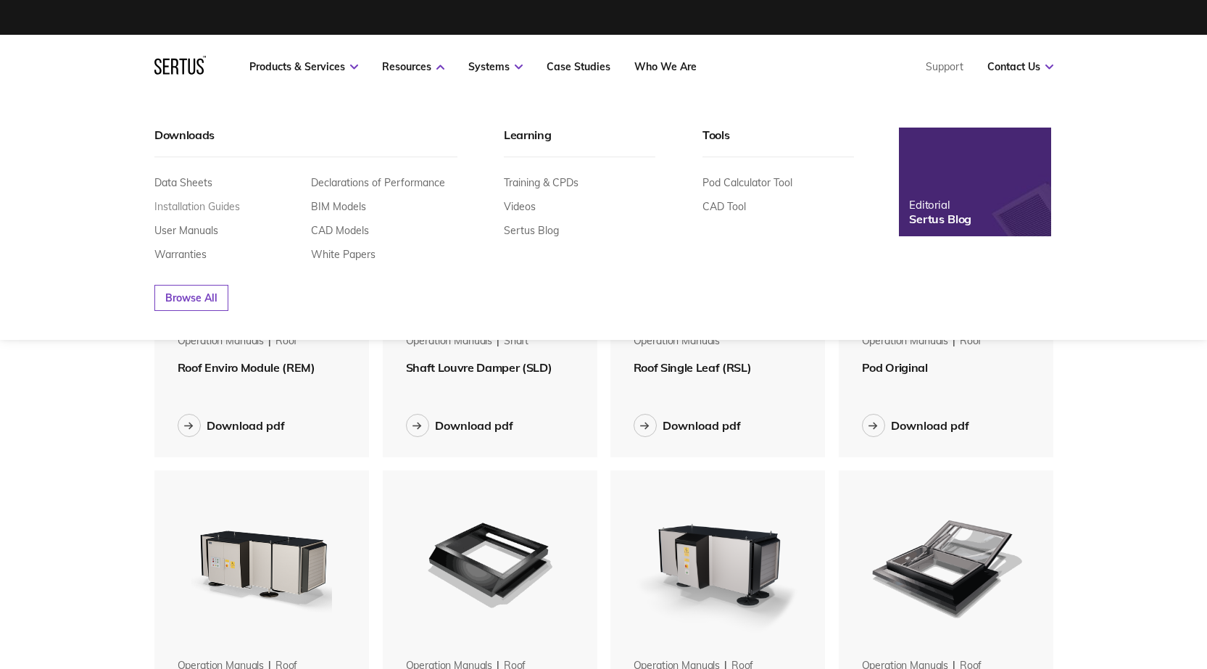
click at [199, 207] on link "Installation Guides" at bounding box center [197, 206] width 86 height 13
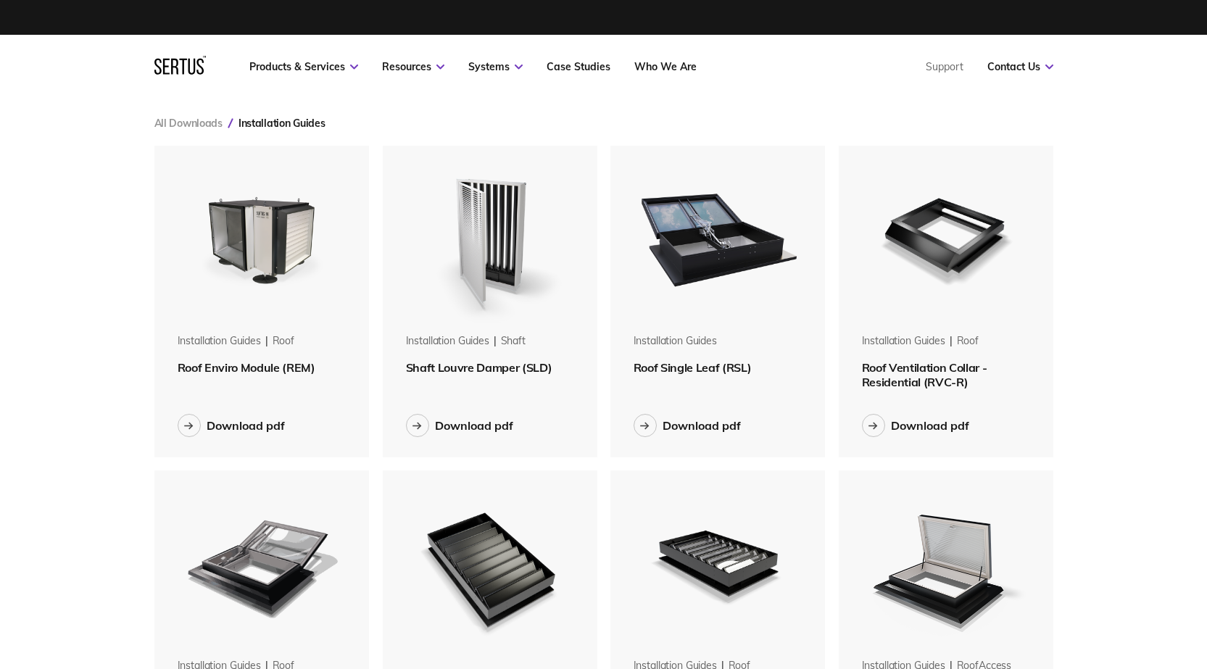
scroll to position [1308, 921]
click at [478, 431] on div "Download pdf" at bounding box center [474, 425] width 78 height 14
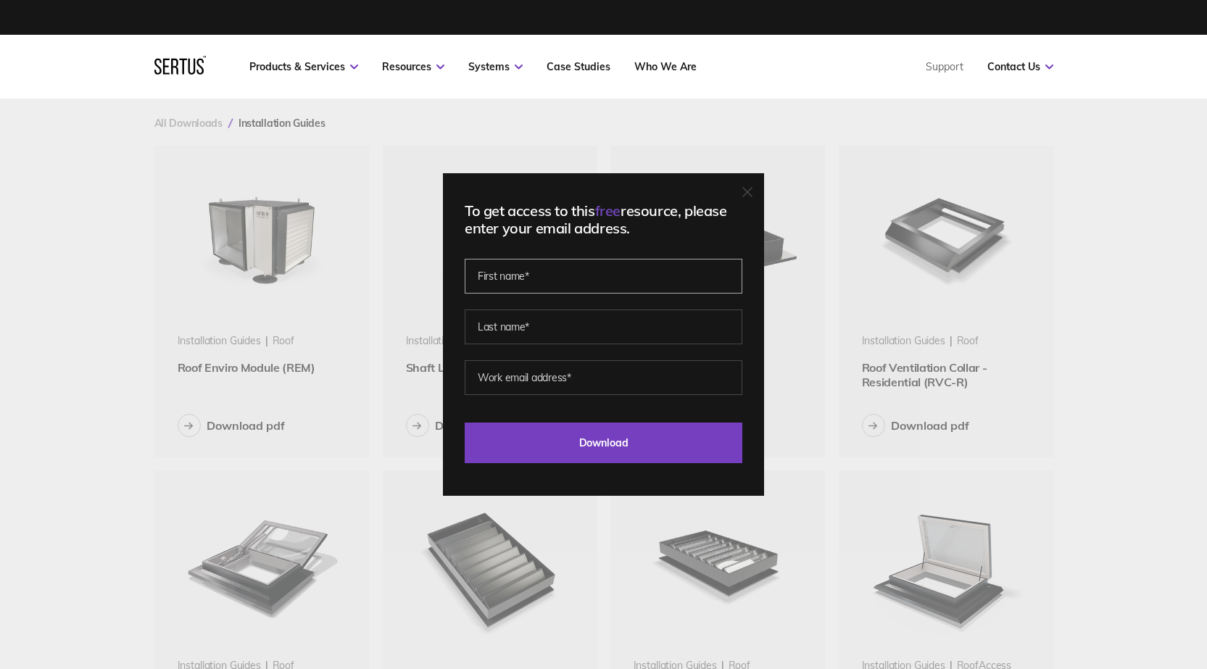
click at [525, 280] on input "text" at bounding box center [604, 276] width 278 height 35
type input "[PERSON_NAME]"
click at [546, 379] on input "[EMAIL_ADDRESS][DOMAIN_NAME]" at bounding box center [604, 377] width 278 height 35
click at [545, 379] on input "[EMAIL_ADDRESS][DOMAIN_NAME]" at bounding box center [604, 377] width 278 height 35
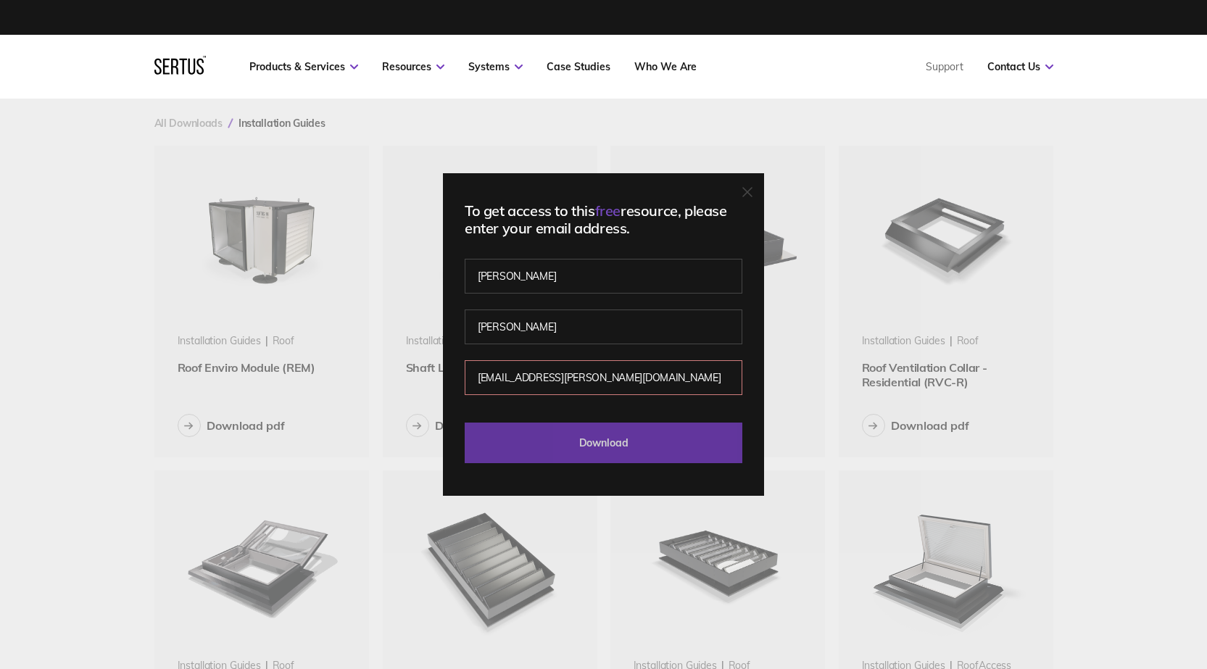
click at [608, 460] on input "Download" at bounding box center [604, 443] width 278 height 41
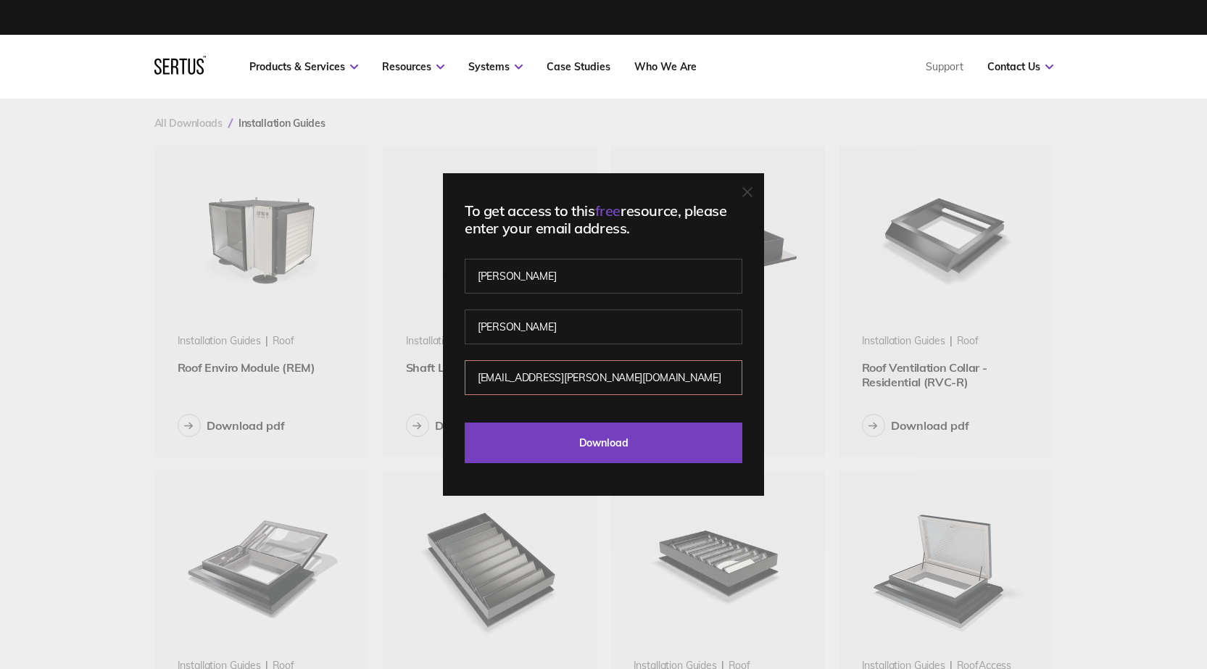
click at [620, 396] on div "[EMAIL_ADDRESS][PERSON_NAME][DOMAIN_NAME] Please enter a valid email address." at bounding box center [604, 392] width 278 height 51
click at [621, 323] on input "[PERSON_NAME]" at bounding box center [604, 326] width 278 height 35
click at [721, 375] on input "[EMAIL_ADDRESS][PERSON_NAME][DOMAIN_NAME]" at bounding box center [604, 377] width 278 height 35
click at [542, 378] on input "[EMAIL_ADDRESS][PERSON_NAME][DOMAIN_NAME]" at bounding box center [604, 377] width 278 height 35
drag, startPoint x: 549, startPoint y: 375, endPoint x: 520, endPoint y: 378, distance: 29.9
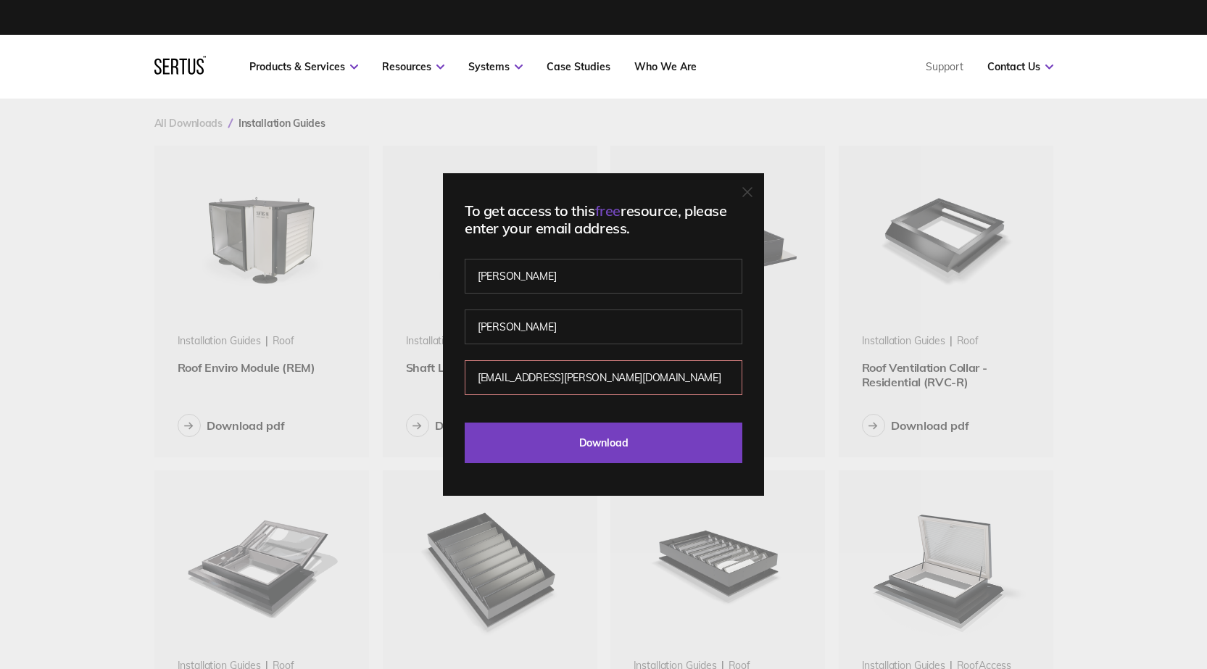
click at [520, 378] on input "[EMAIL_ADDRESS][PERSON_NAME][DOMAIN_NAME]" at bounding box center [604, 377] width 278 height 35
type input "[EMAIL_ADDRESS][DOMAIN_NAME]"
click at [565, 316] on input "[PERSON_NAME]" at bounding box center [604, 326] width 278 height 35
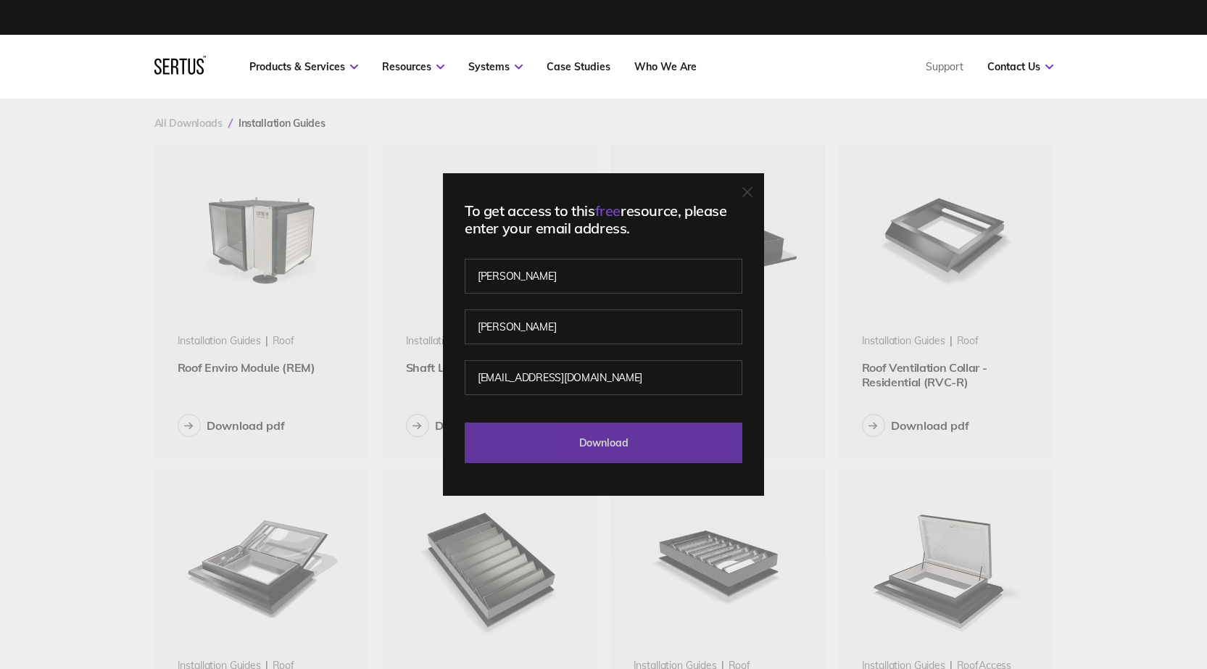
click at [591, 451] on input "Download" at bounding box center [604, 443] width 278 height 41
